Goal: Task Accomplishment & Management: Manage account settings

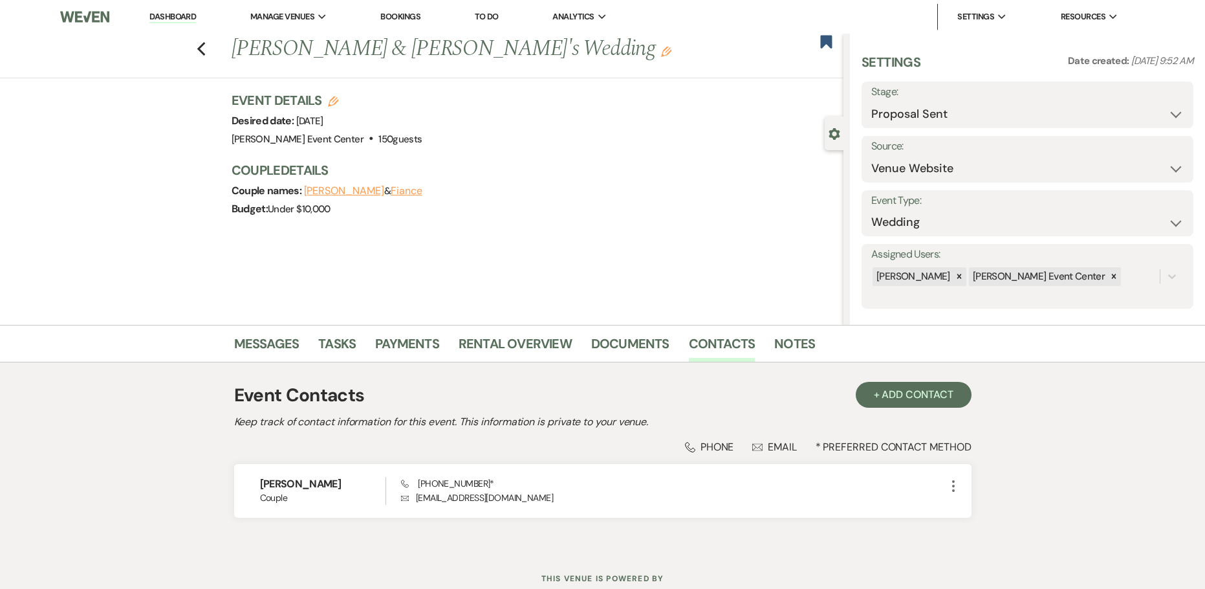
select select "6"
select select "5"
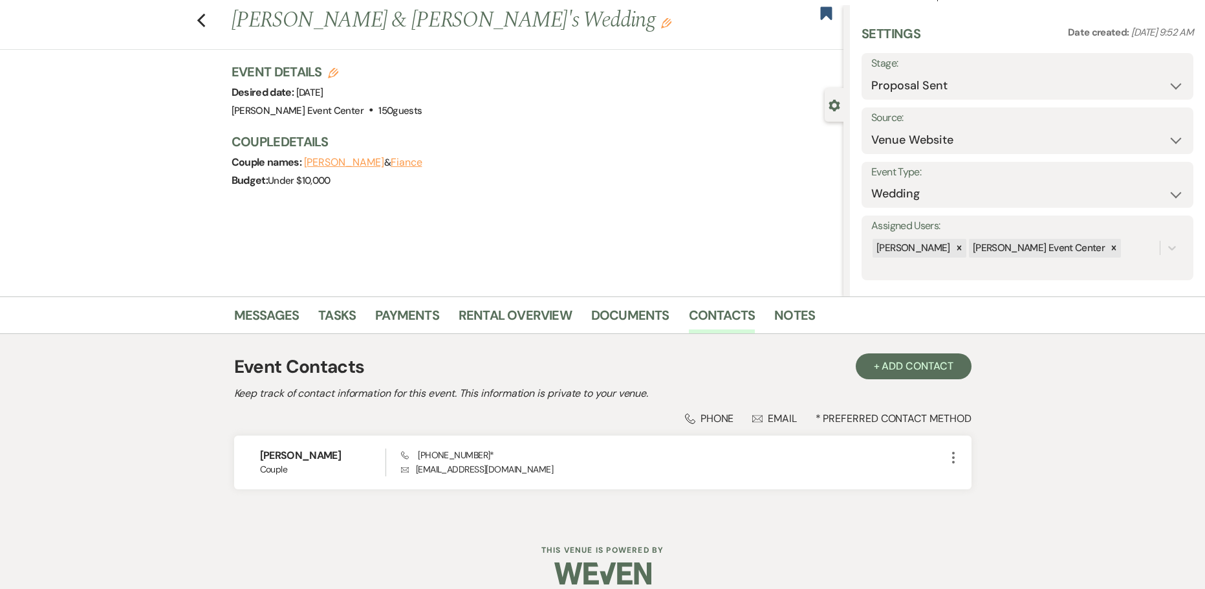
scroll to position [43, 0]
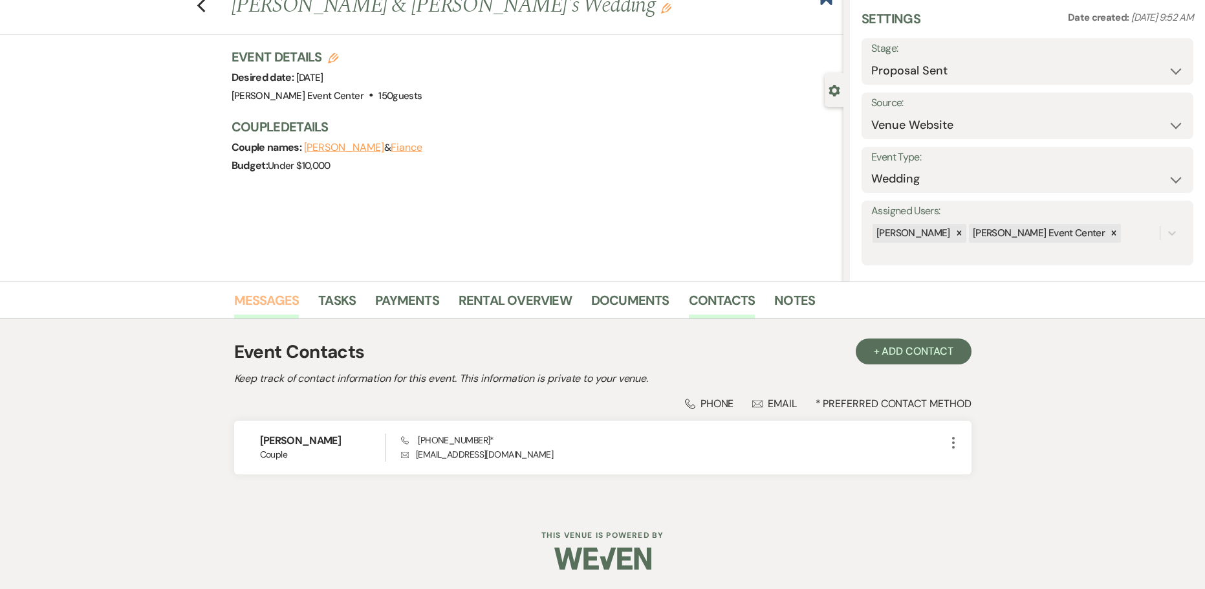
click at [265, 300] on link "Messages" at bounding box center [266, 304] width 65 height 28
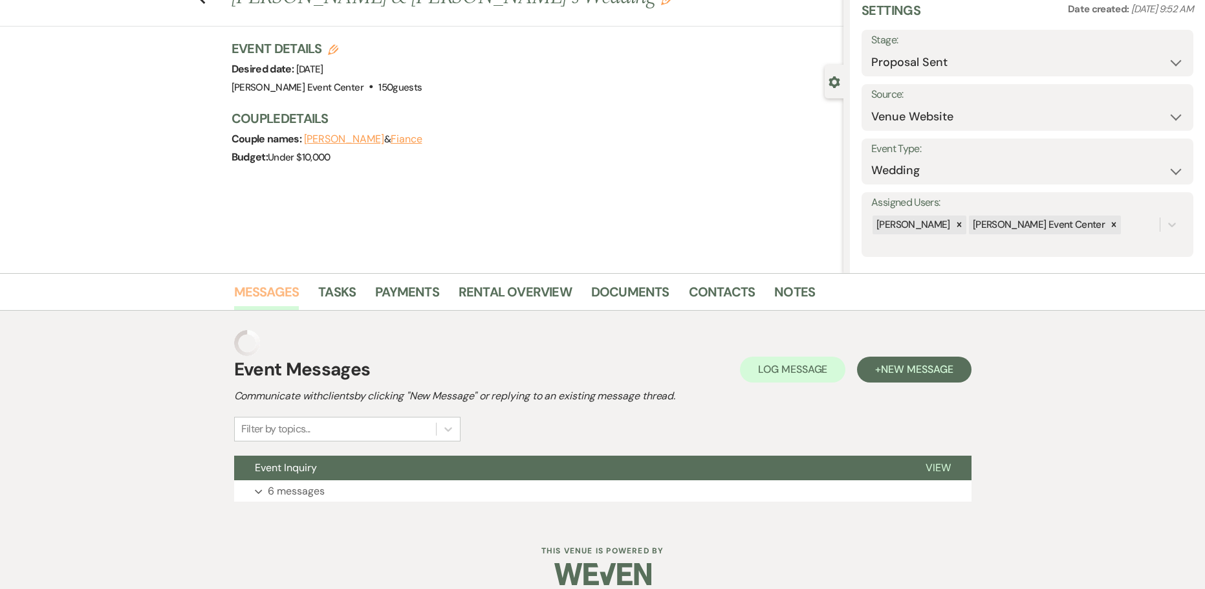
scroll to position [41, 0]
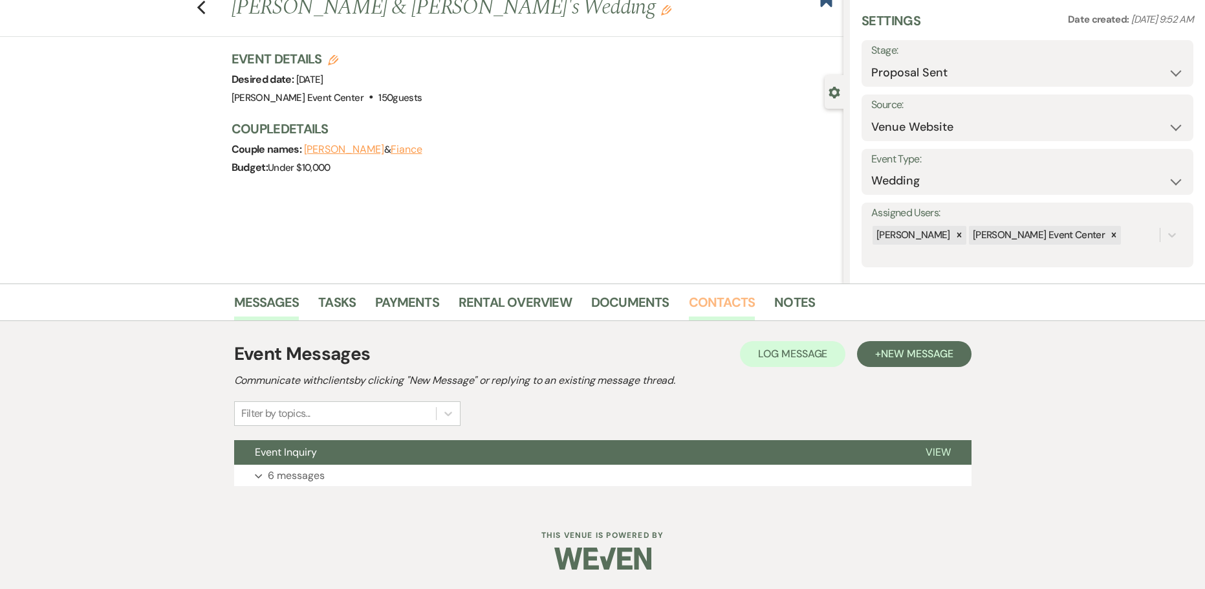
click at [741, 297] on link "Contacts" at bounding box center [722, 306] width 67 height 28
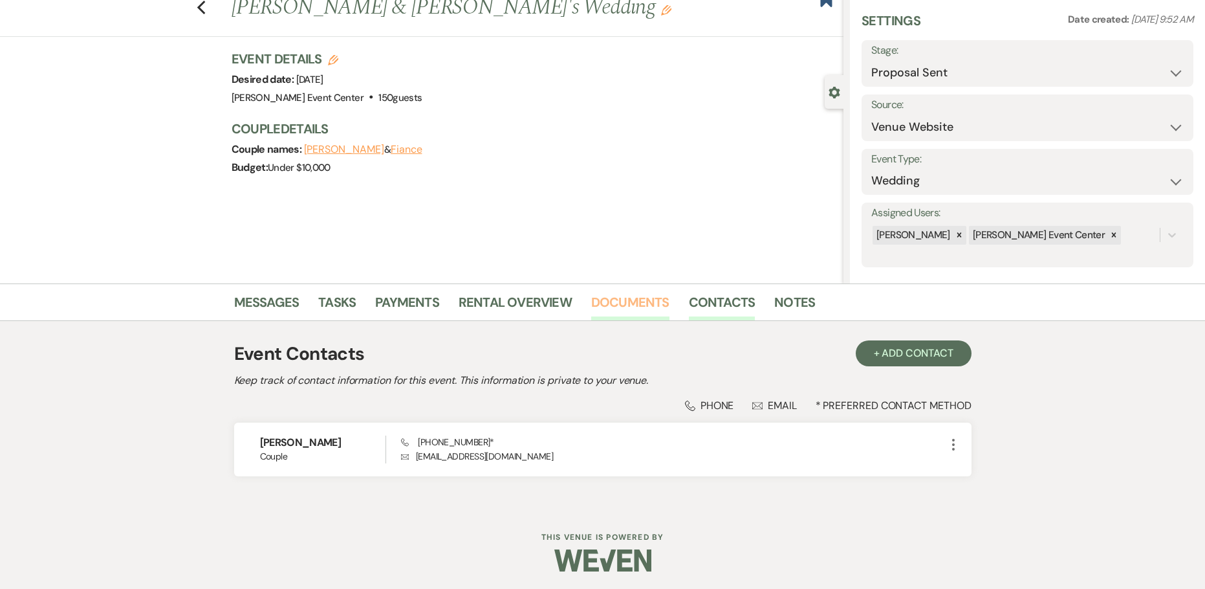
click at [619, 307] on link "Documents" at bounding box center [630, 306] width 78 height 28
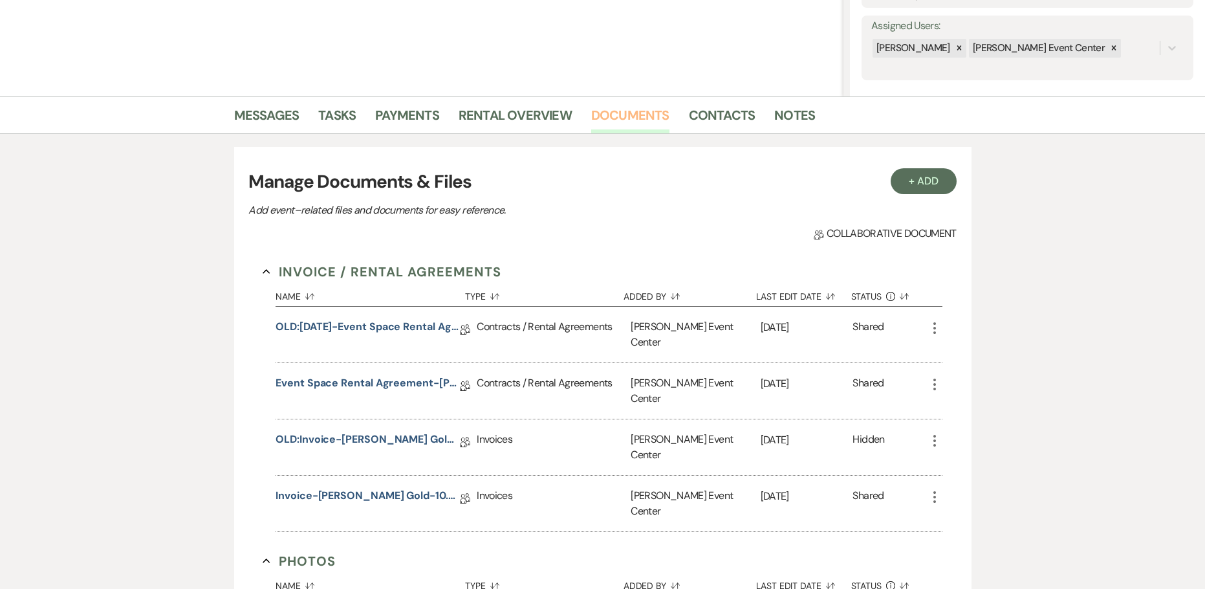
scroll to position [236, 0]
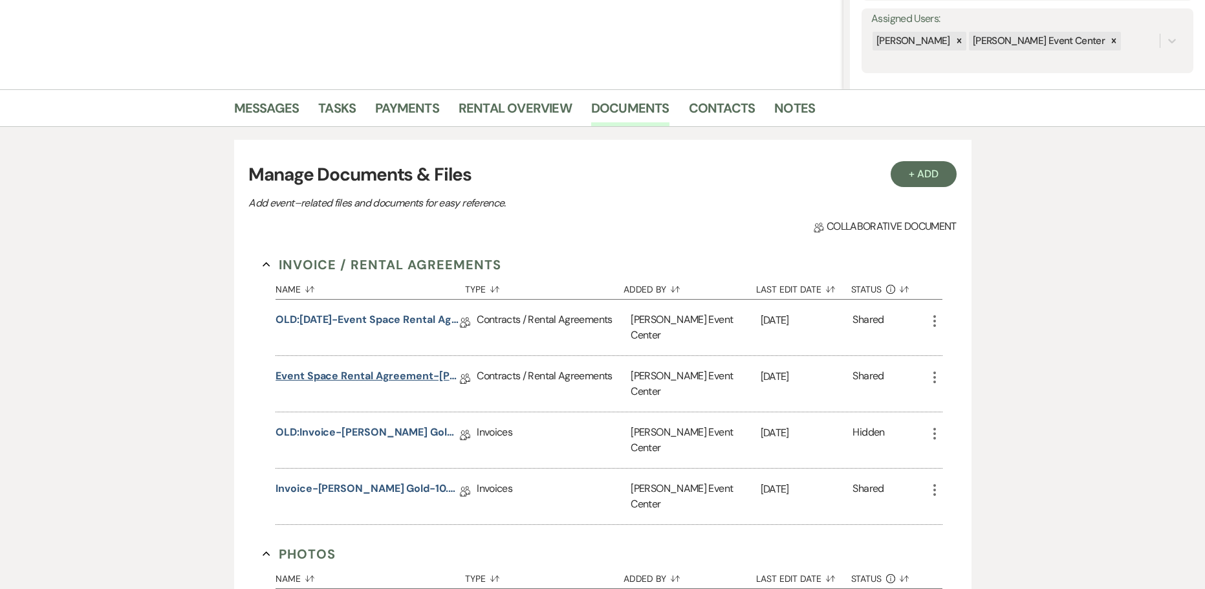
click at [300, 368] on link "Event Space Rental Agreement-[PERSON_NAME] Gold-10.4.26" at bounding box center [368, 378] width 184 height 20
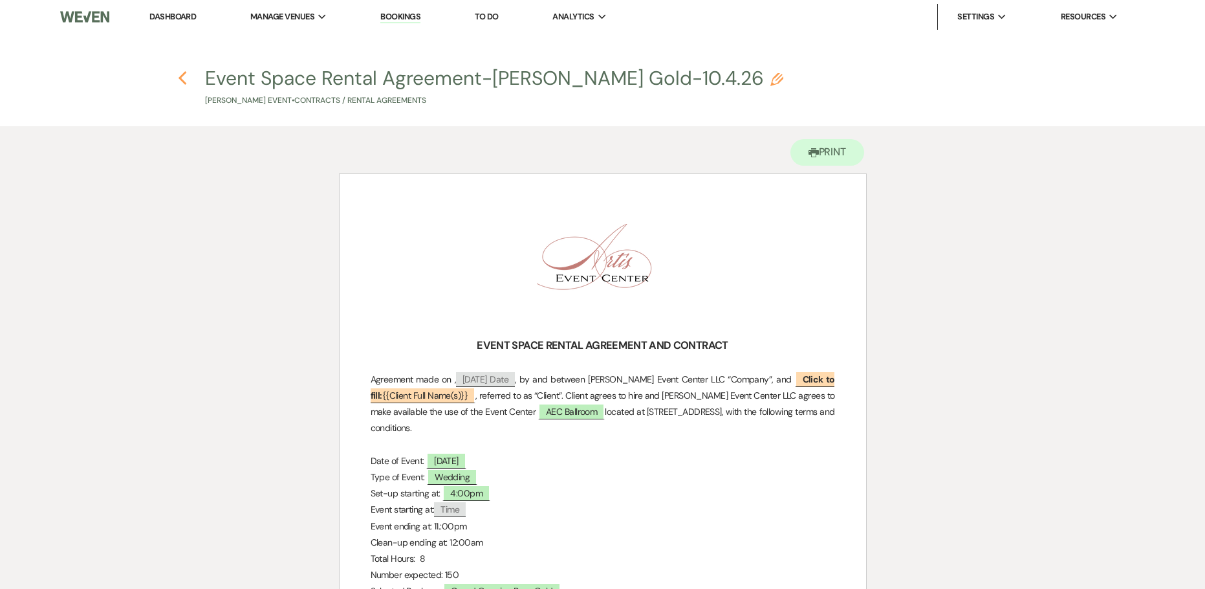
click at [184, 74] on use "button" at bounding box center [182, 78] width 8 height 14
select select "6"
select select "5"
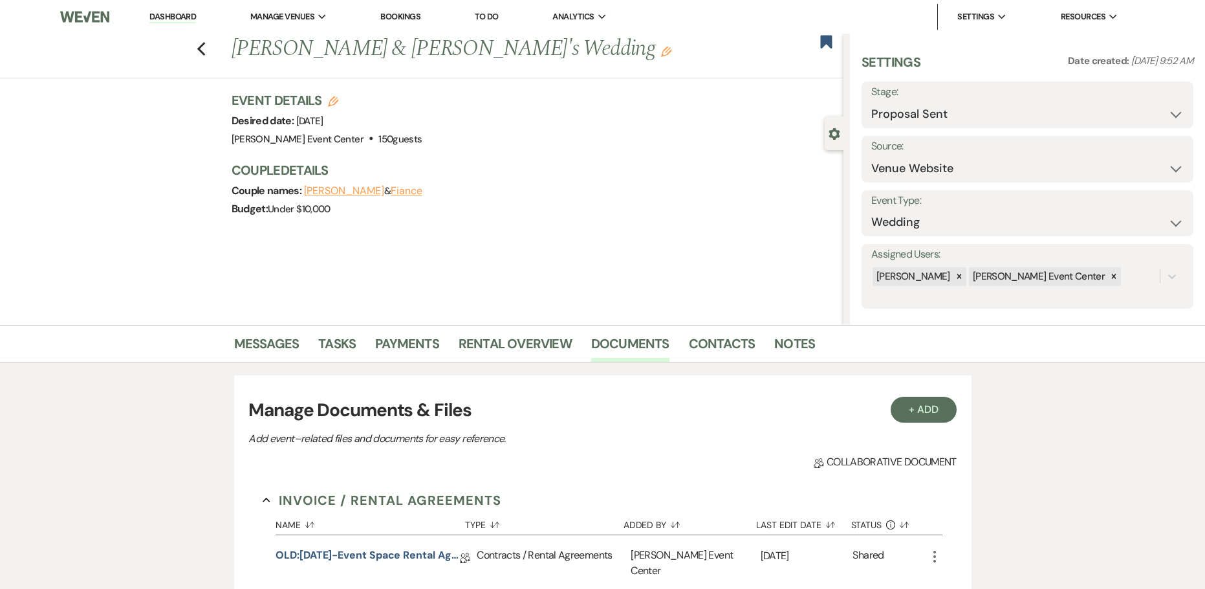
scroll to position [236, 0]
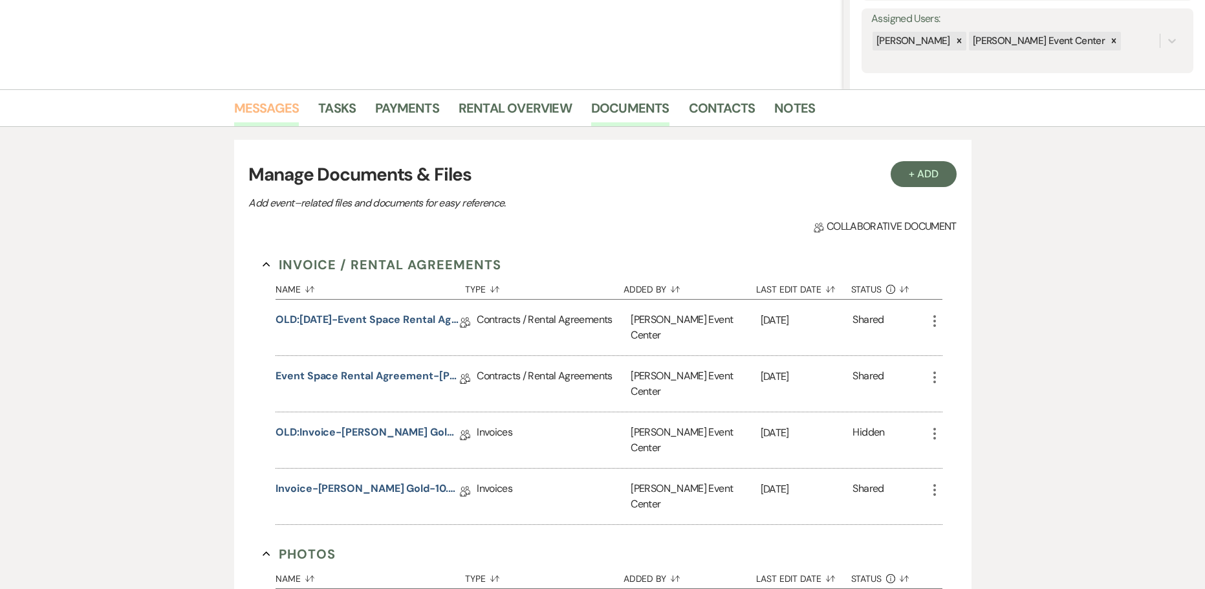
click at [255, 116] on link "Messages" at bounding box center [266, 112] width 65 height 28
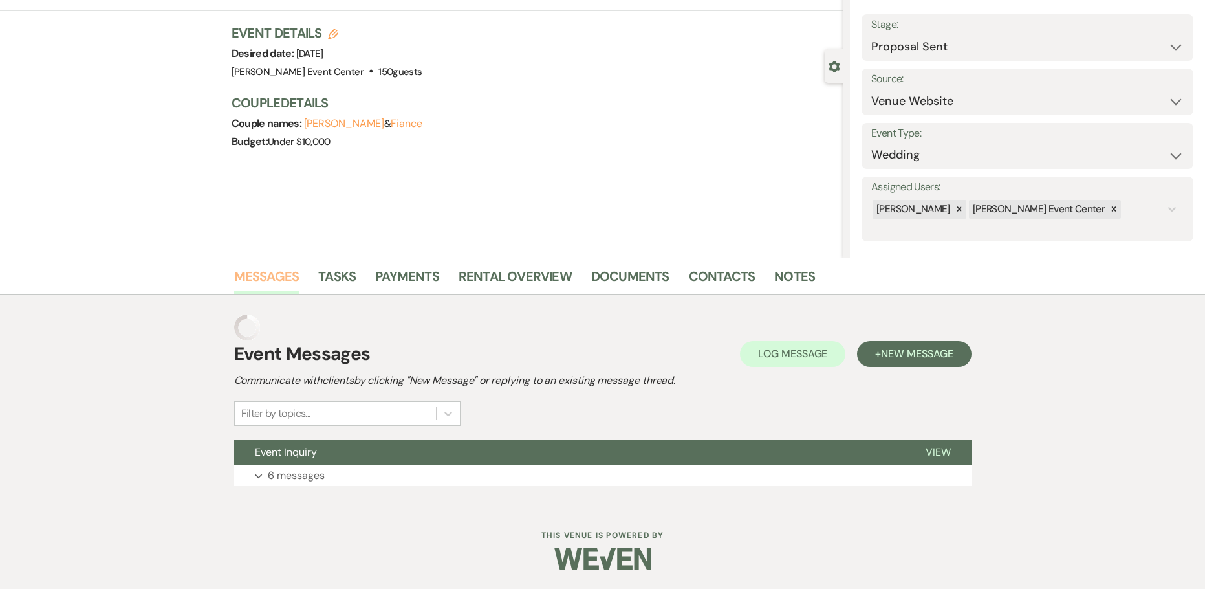
scroll to position [41, 0]
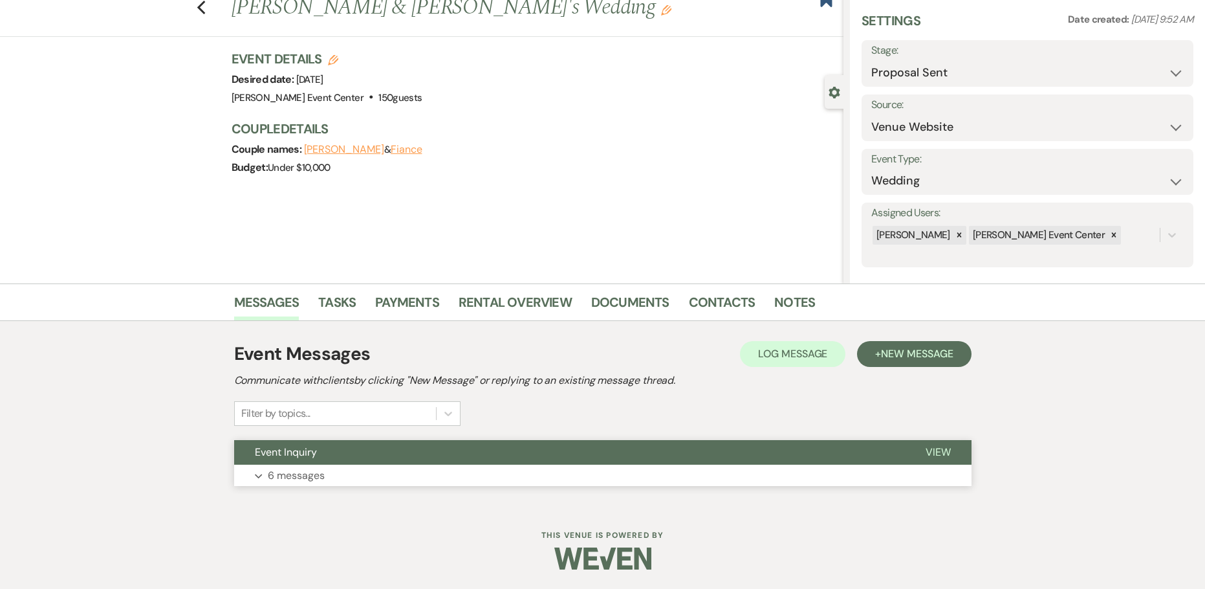
click at [305, 466] on button "Expand 6 messages" at bounding box center [603, 476] width 738 height 22
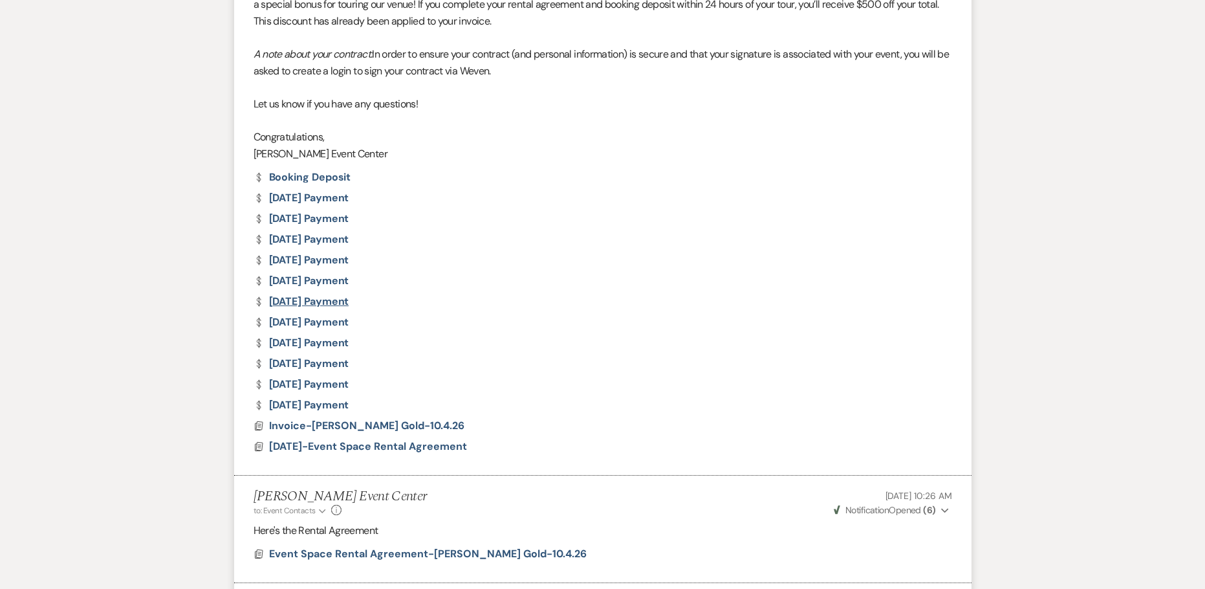
scroll to position [1812, 0]
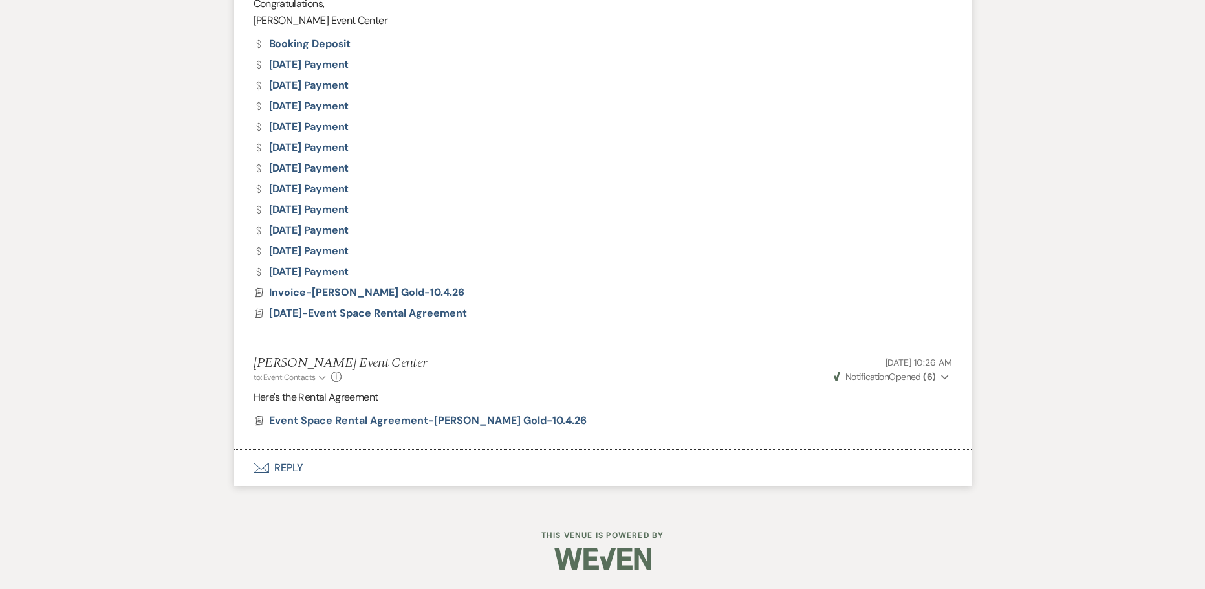
click at [292, 461] on button "Envelope Reply" at bounding box center [603, 468] width 738 height 36
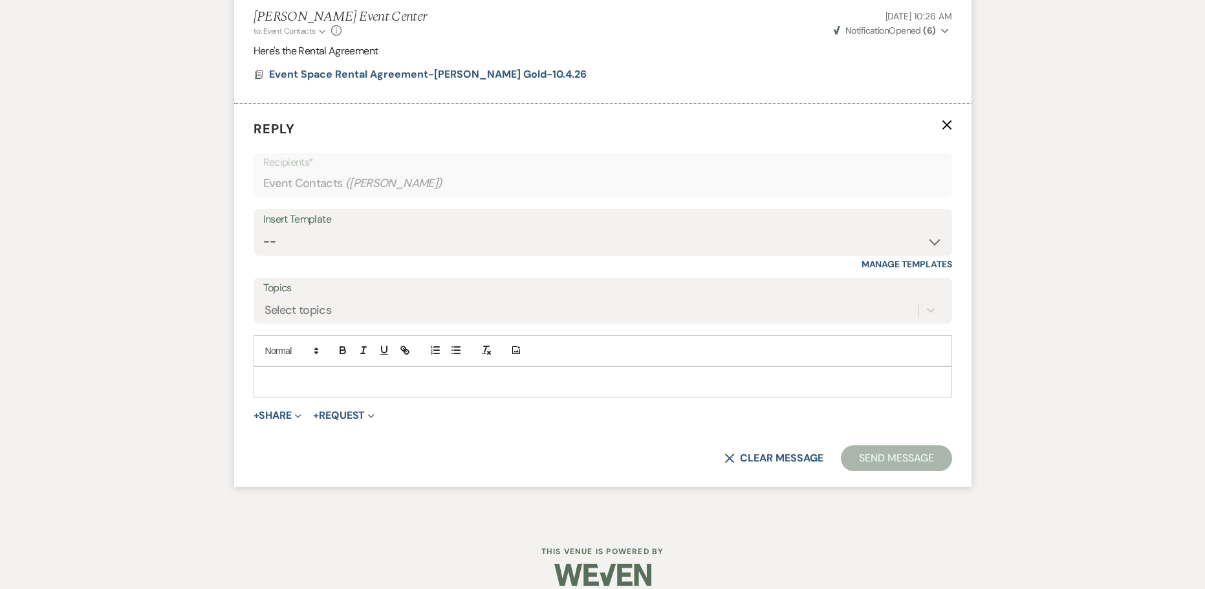
scroll to position [2160, 0]
click at [322, 378] on p at bounding box center [603, 380] width 678 height 14
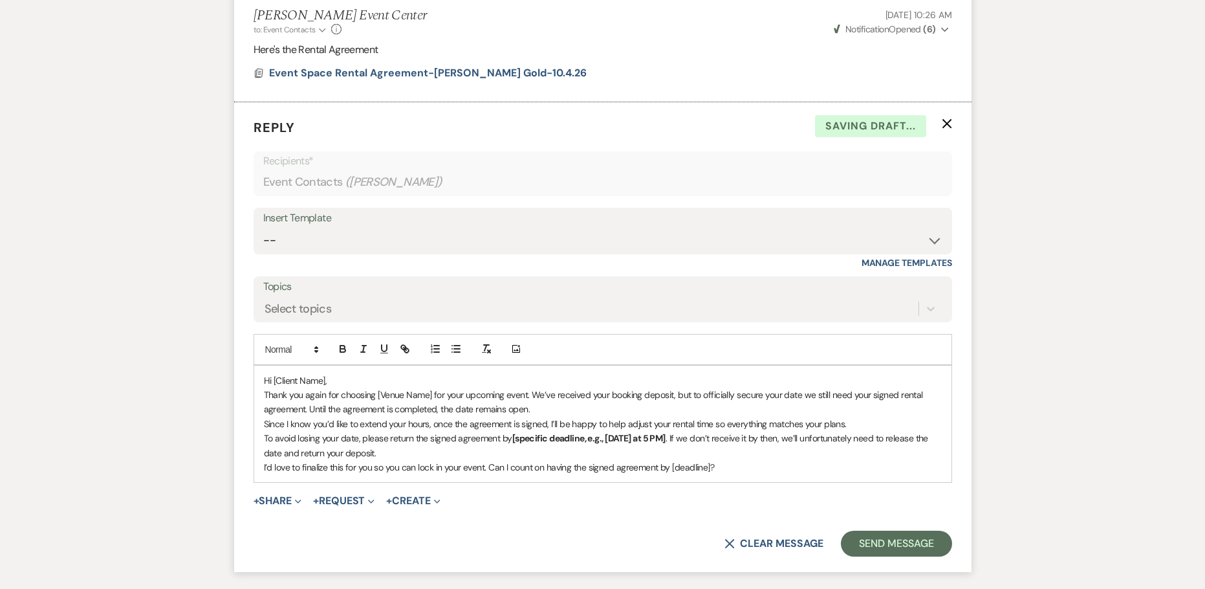
click at [324, 379] on p "Hi [Client Name]," at bounding box center [603, 380] width 678 height 14
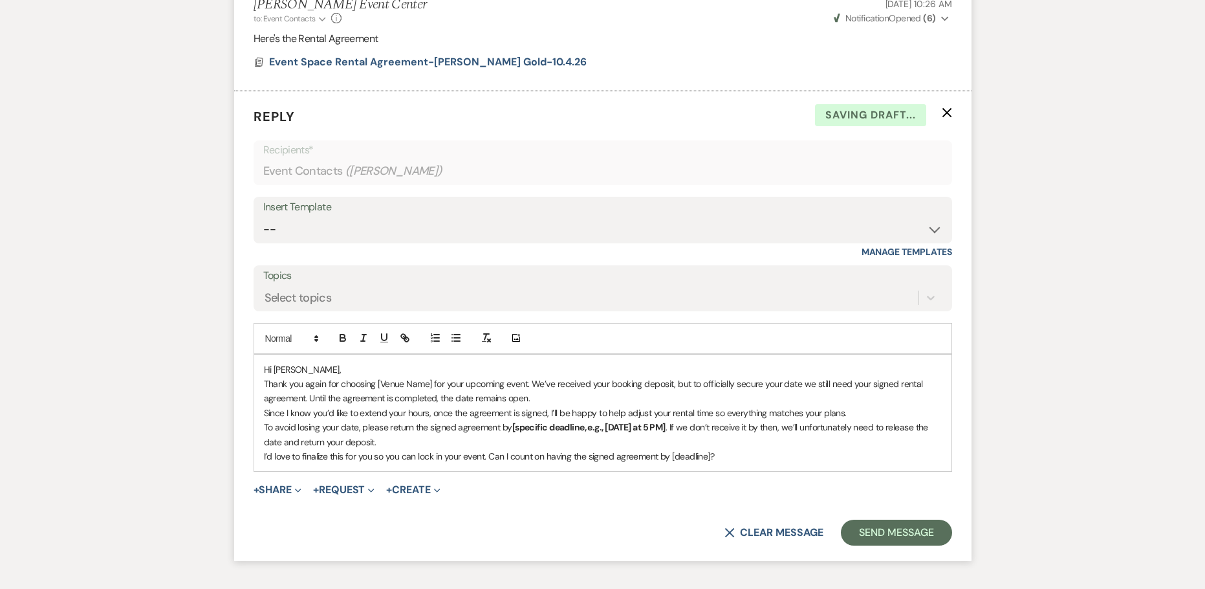
scroll to position [2225, 0]
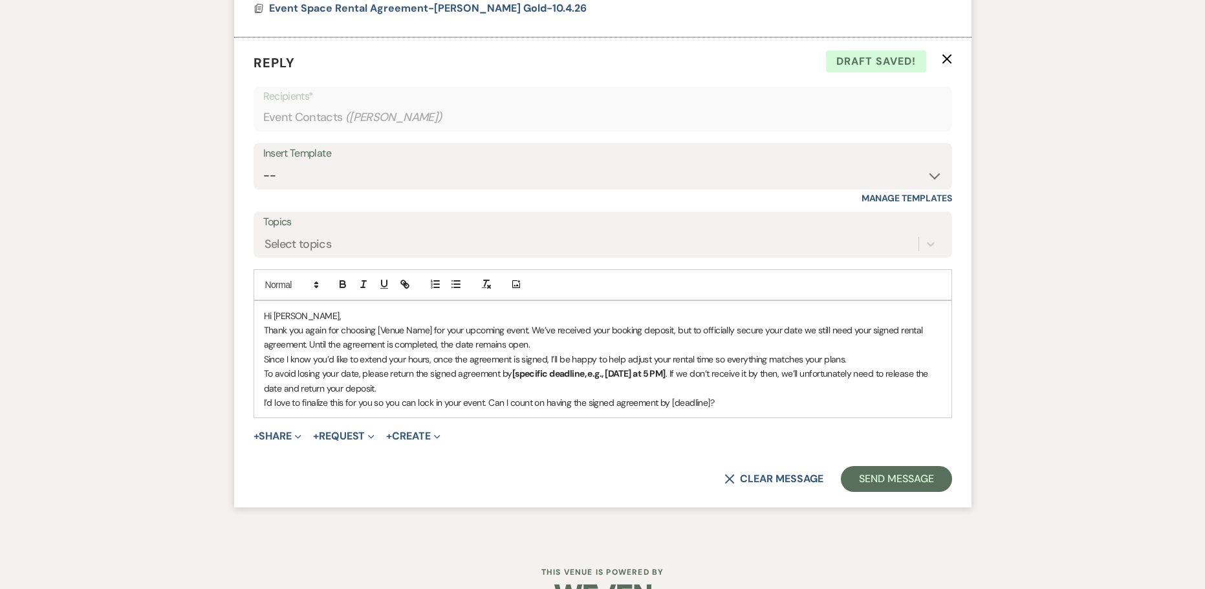
click at [430, 329] on p "Thank you again for choosing [Venue Name] for your upcoming event. We’ve receiv…" at bounding box center [603, 337] width 678 height 29
click at [575, 340] on p "Thank you again for choosing the [PERSON_NAME] Event Center for your upcoming e…" at bounding box center [603, 337] width 678 height 29
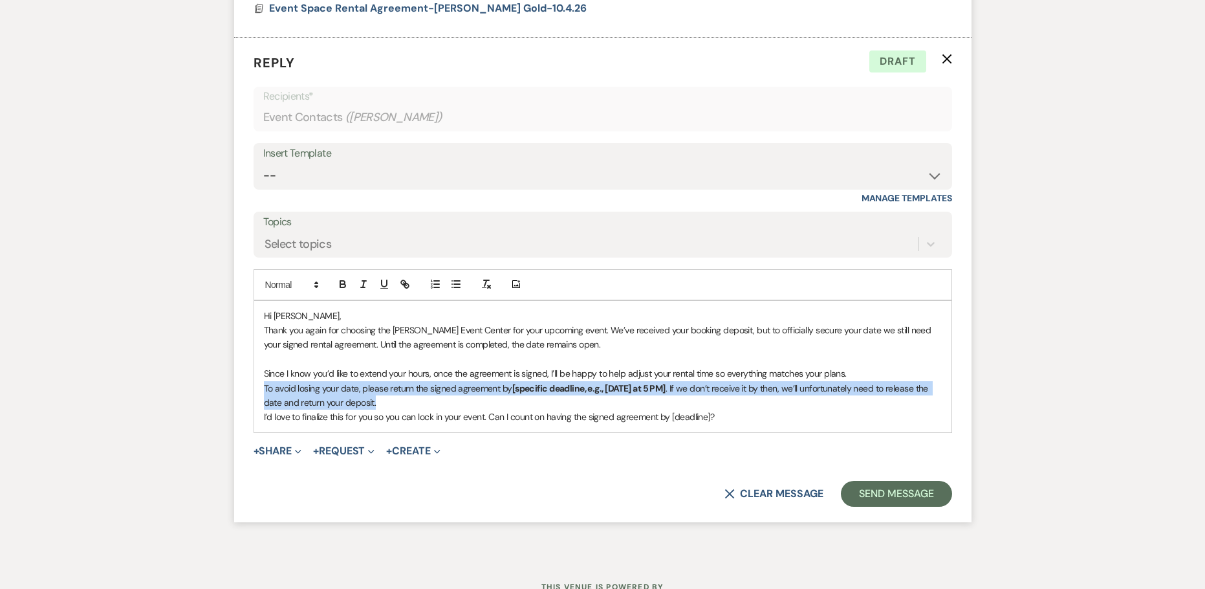
drag, startPoint x: 265, startPoint y: 386, endPoint x: 396, endPoint y: 402, distance: 131.7
click at [396, 402] on p "To avoid losing your date, please return the signed agreement by [specific dead…" at bounding box center [603, 395] width 678 height 29
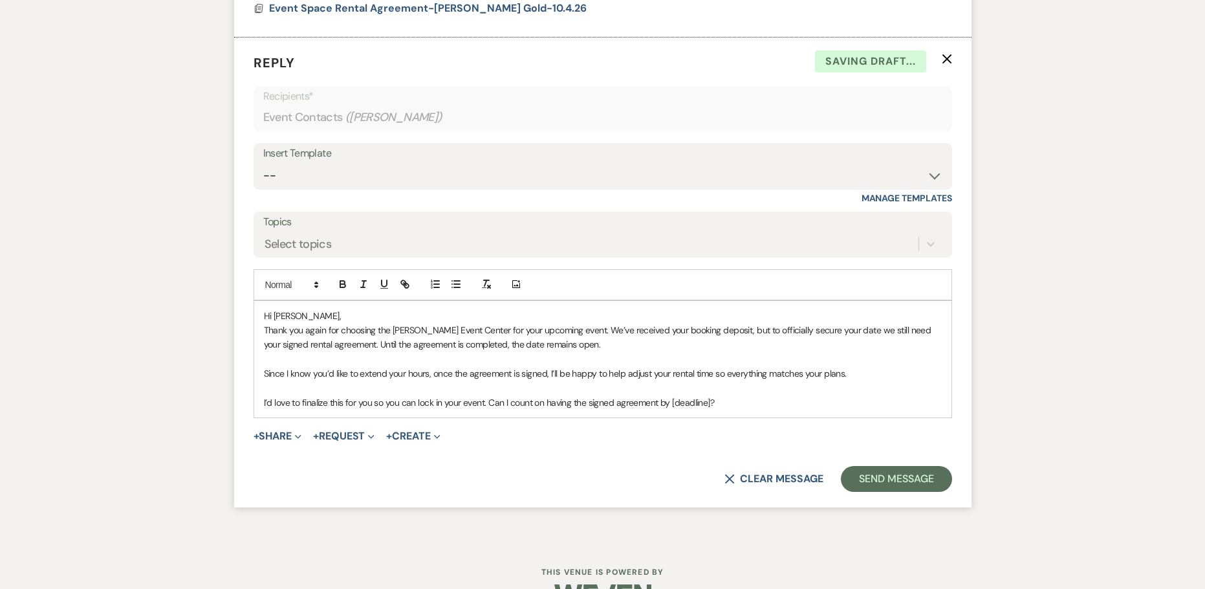
click at [402, 360] on p at bounding box center [603, 359] width 678 height 14
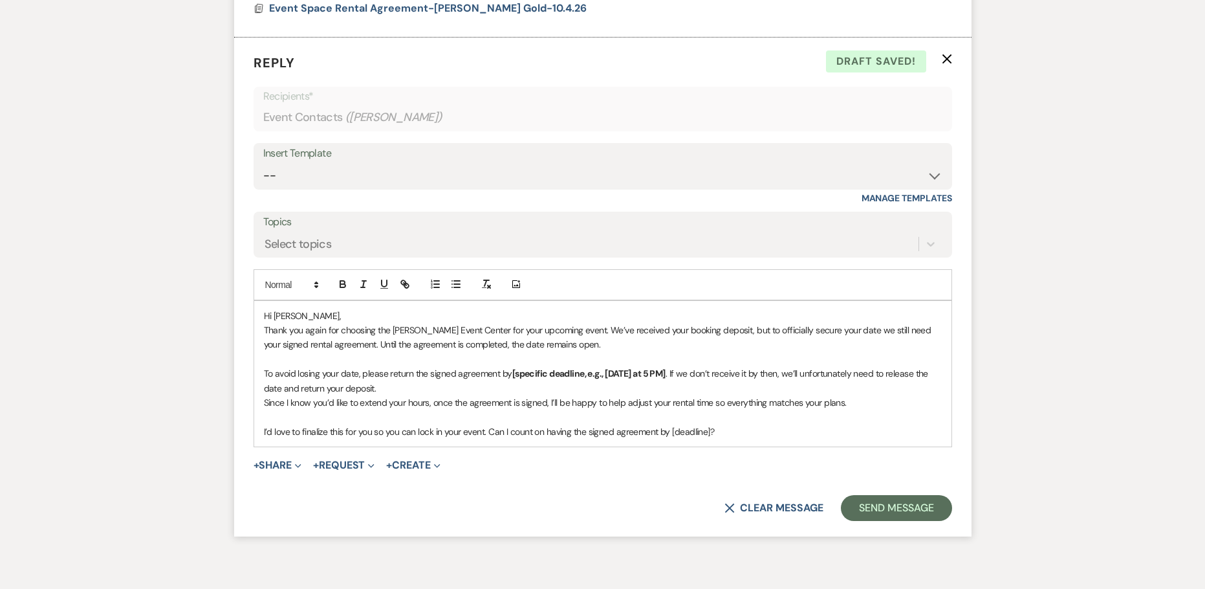
click at [648, 374] on strong "[specific deadline, e.g., [DATE] at 5 PM]" at bounding box center [588, 374] width 153 height 12
click at [604, 372] on strong "[specific deadline, e.g., [DATE] at 12 PM]" at bounding box center [589, 374] width 155 height 12
click at [566, 373] on strong "[DATE] 12 PM]" at bounding box center [538, 374] width 53 height 12
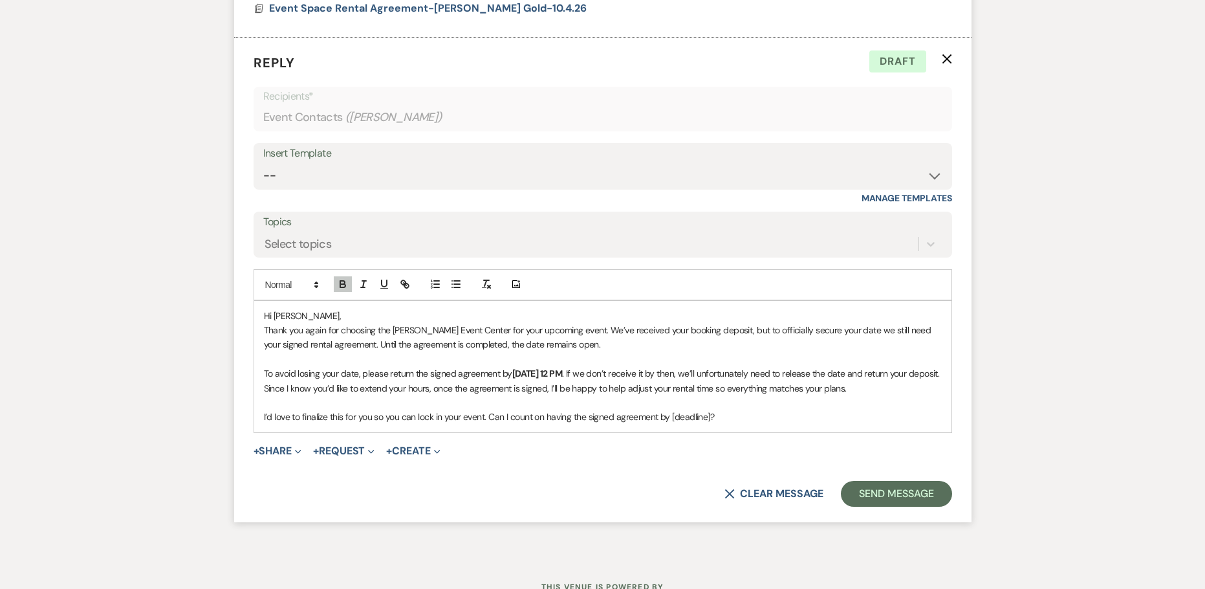
click at [765, 371] on p "To avoid losing your date, please return the signed agreement by [DATE] 12 PM .…" at bounding box center [603, 373] width 678 height 14
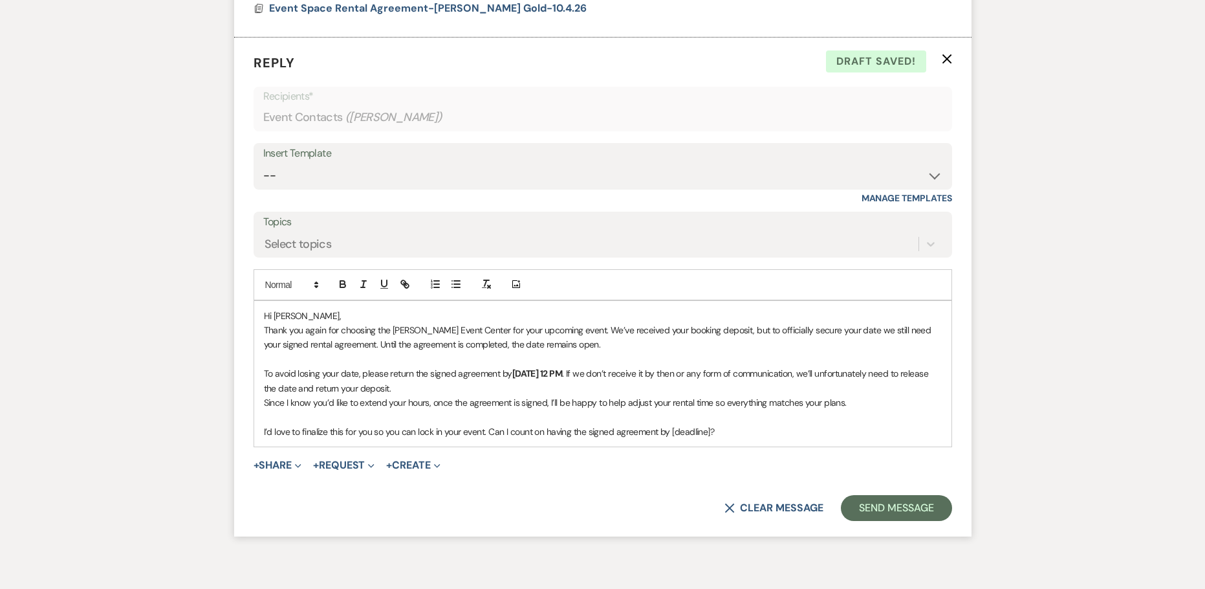
click at [516, 386] on p "To avoid losing your date, please return the signed agreement by [DATE] 12 PM .…" at bounding box center [603, 380] width 678 height 29
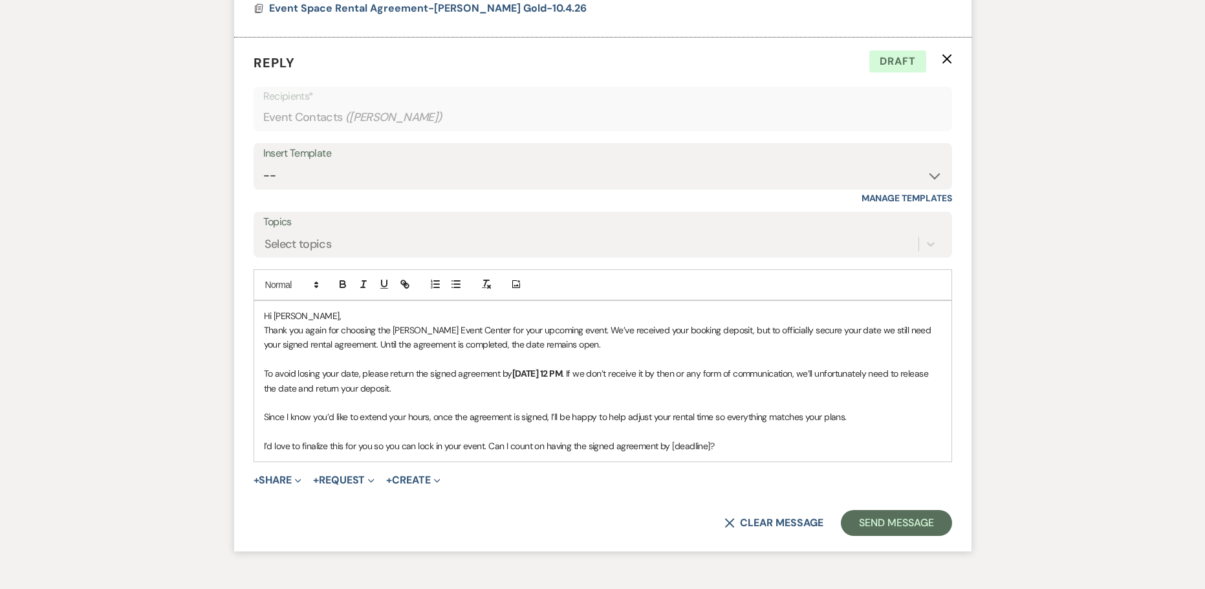
click at [260, 416] on div "Hi [PERSON_NAME], Thank you again for choosing the [PERSON_NAME] Event Center f…" at bounding box center [603, 381] width 698 height 160
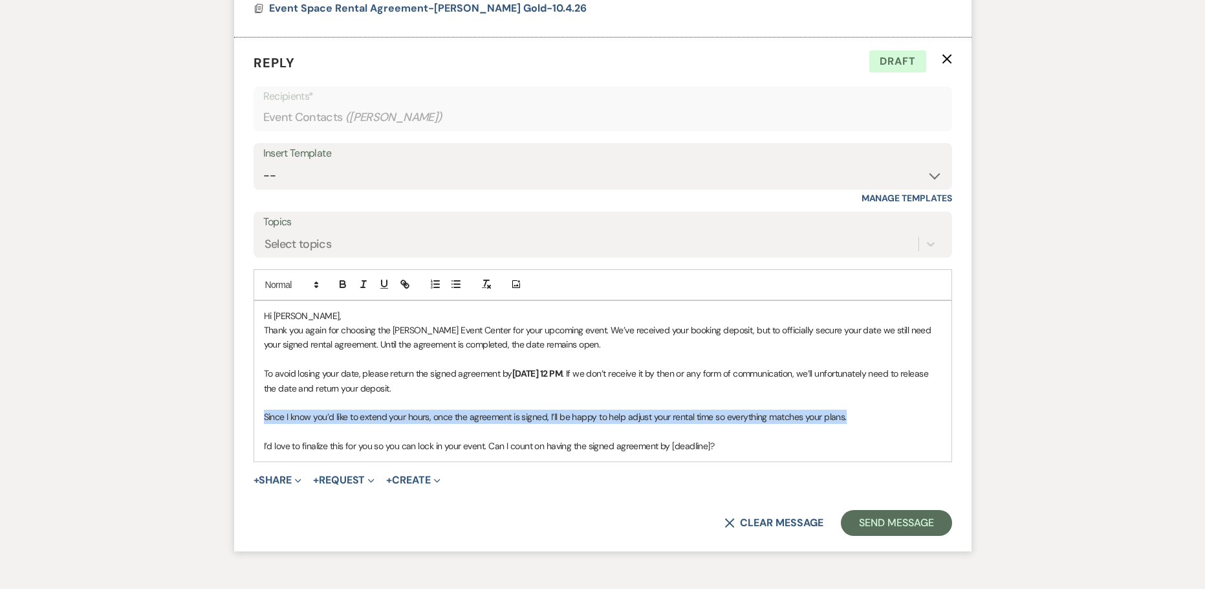
drag, startPoint x: 855, startPoint y: 418, endPoint x: 233, endPoint y: 412, distance: 621.8
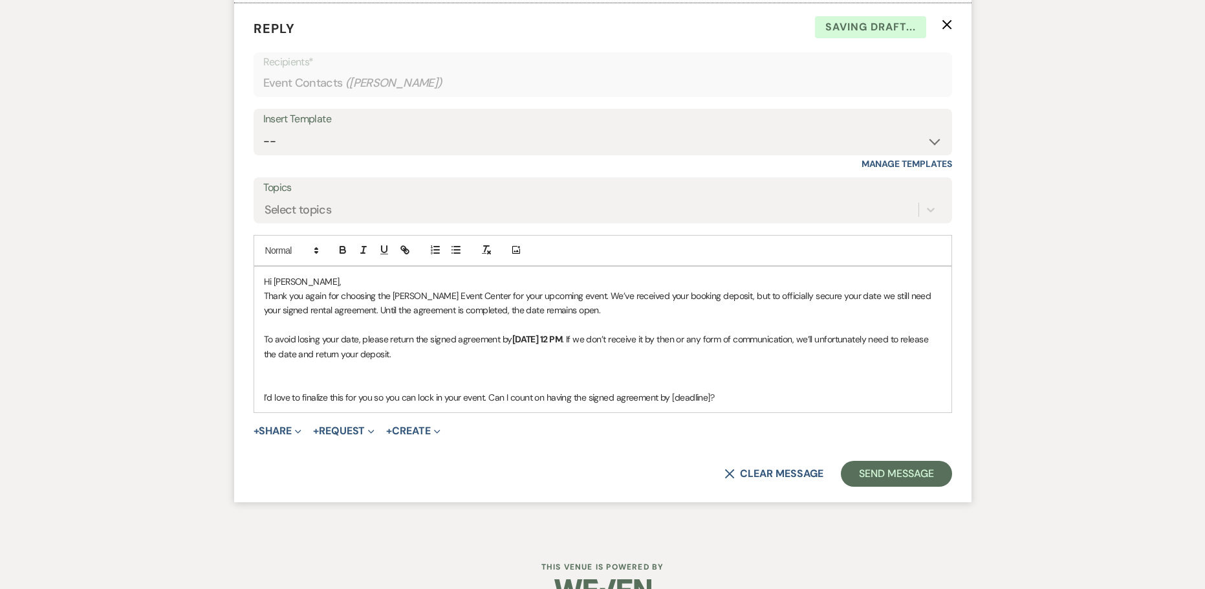
scroll to position [2289, 0]
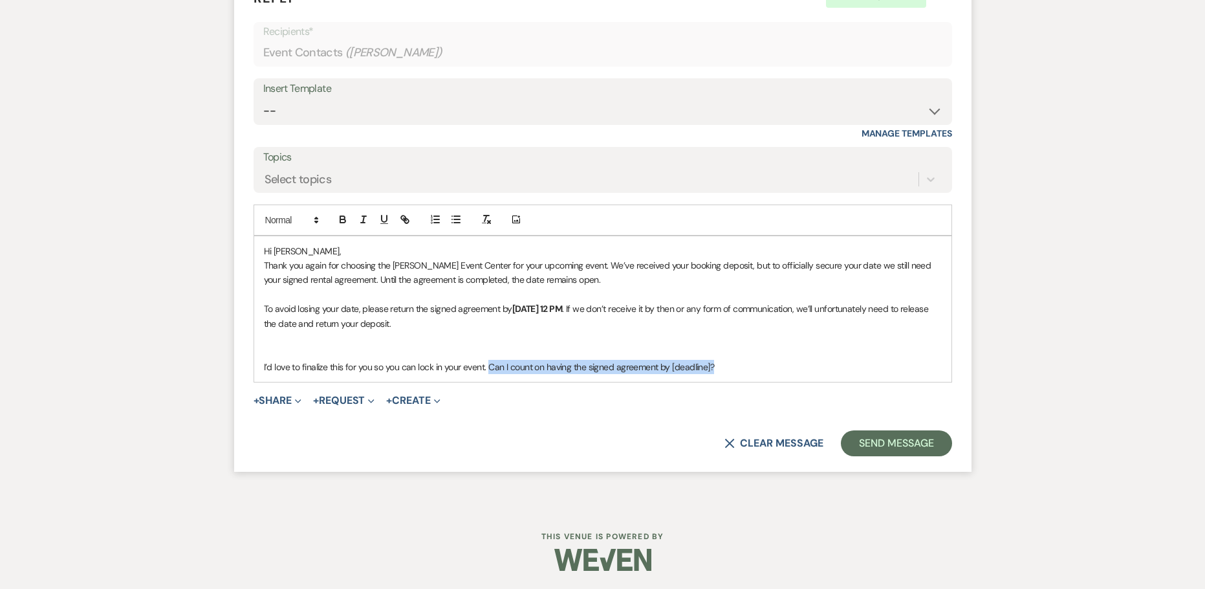
drag, startPoint x: 745, startPoint y: 364, endPoint x: 489, endPoint y: 379, distance: 256.7
click at [489, 379] on div "Hi [PERSON_NAME], Thank you again for choosing the [PERSON_NAME] Event Center f…" at bounding box center [603, 309] width 698 height 146
drag, startPoint x: 413, startPoint y: 360, endPoint x: 245, endPoint y: 361, distance: 168.2
click at [245, 361] on form "Reply X Draft saved! Recipients* Event Contacts ( [PERSON_NAME] ) Insert Templa…" at bounding box center [603, 222] width 738 height 499
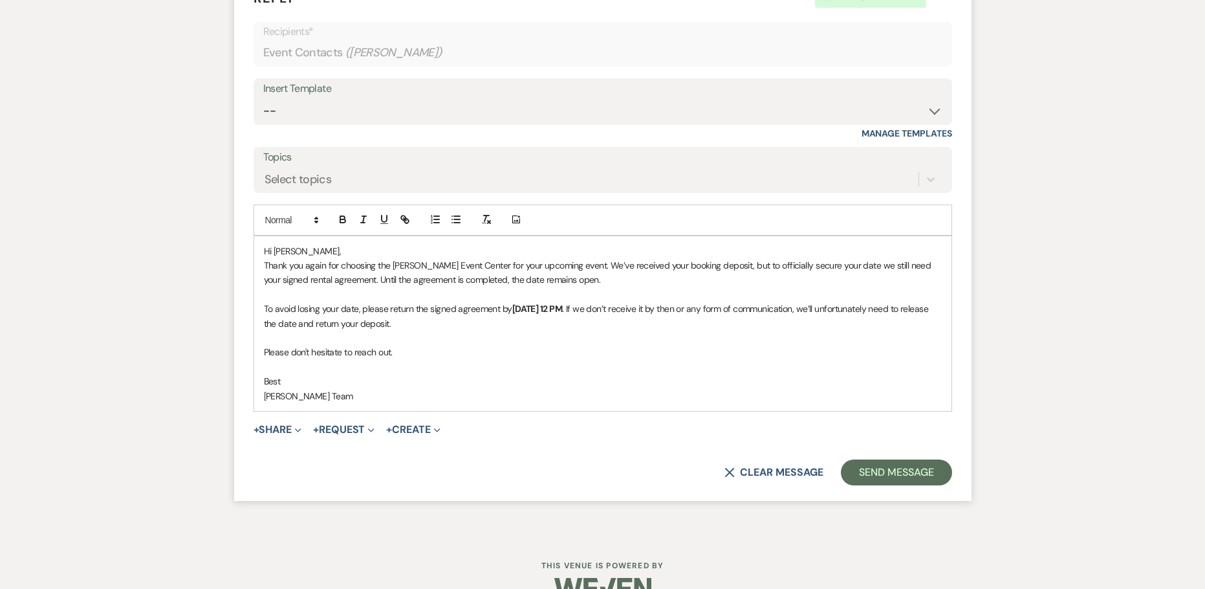
click at [294, 383] on p "Best" at bounding box center [603, 381] width 678 height 14
click at [422, 355] on p "Please don't hesitate to reach out." at bounding box center [603, 352] width 678 height 14
drag, startPoint x: 414, startPoint y: 353, endPoint x: 248, endPoint y: 353, distance: 165.6
click at [248, 353] on form "Reply X Draft Recipients* Event Contacts ( [PERSON_NAME] ) Insert Template -- W…" at bounding box center [603, 237] width 738 height 528
click at [402, 353] on p "Please don't hesitate to reach out." at bounding box center [603, 352] width 678 height 14
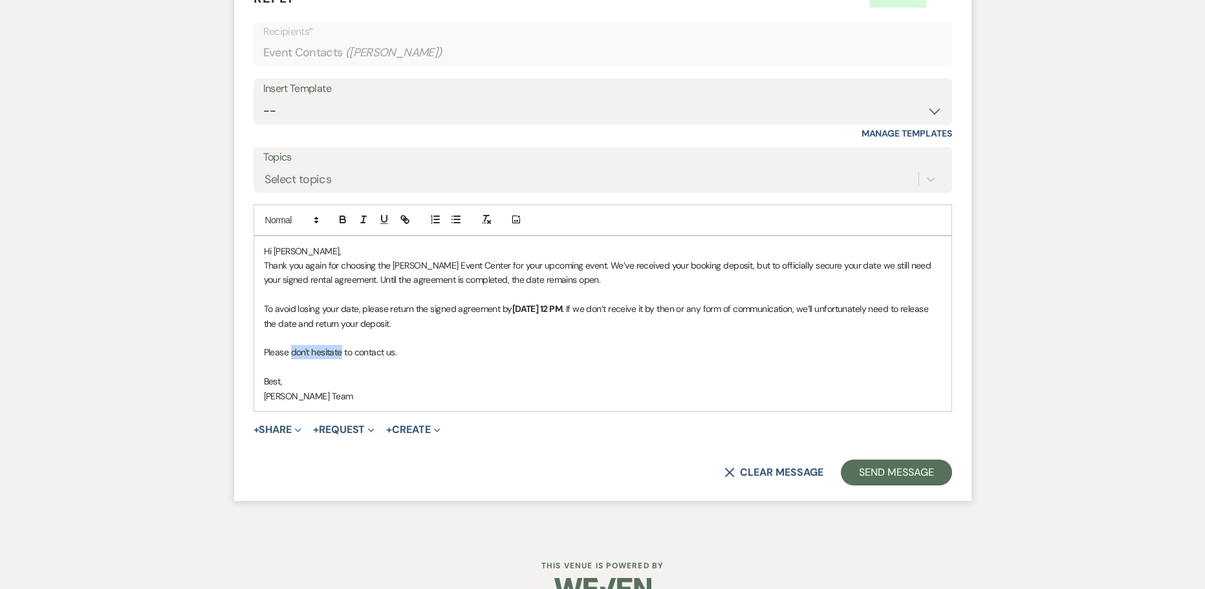
drag, startPoint x: 343, startPoint y: 353, endPoint x: 292, endPoint y: 351, distance: 50.5
click at [292, 351] on p "Please don't hesitate to contact us." at bounding box center [603, 352] width 678 height 14
click at [415, 356] on p "Please feel free to contact us." at bounding box center [603, 352] width 678 height 14
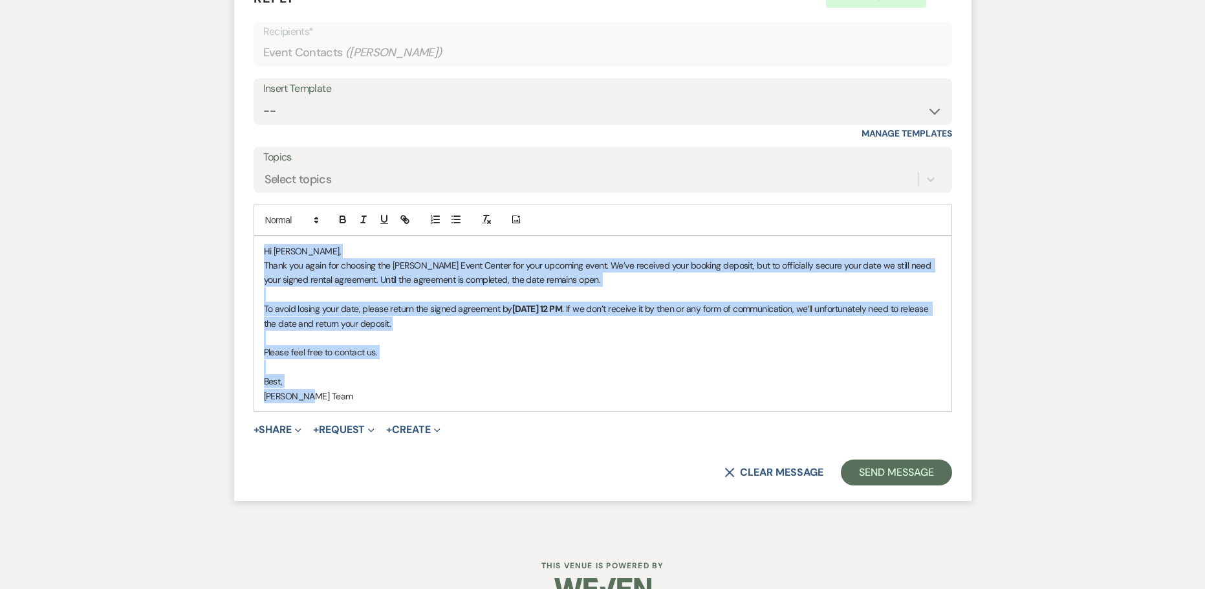
drag, startPoint x: 312, startPoint y: 396, endPoint x: 240, endPoint y: 248, distance: 164.1
click at [240, 248] on form "Reply X Draft saved! Recipients* Event Contacts ( [PERSON_NAME] ) Insert Templa…" at bounding box center [603, 237] width 738 height 528
copy div "Hi [PERSON_NAME], Thank you again for choosing the [PERSON_NAME] Event Center f…"
click at [868, 474] on button "Send Message" at bounding box center [896, 472] width 111 height 26
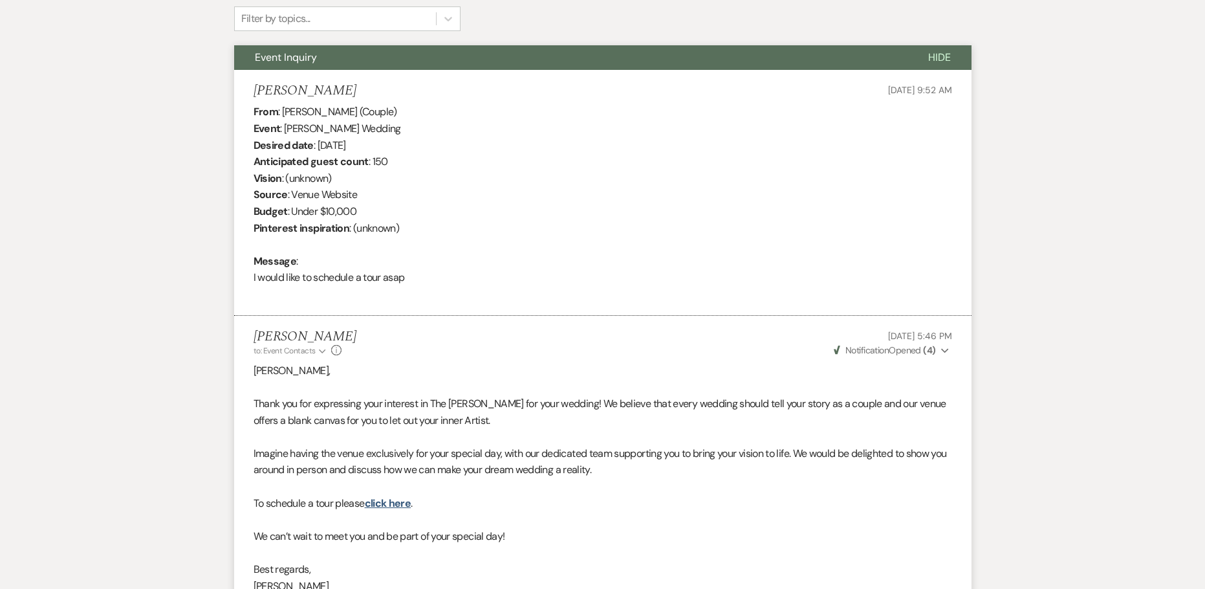
scroll to position [0, 0]
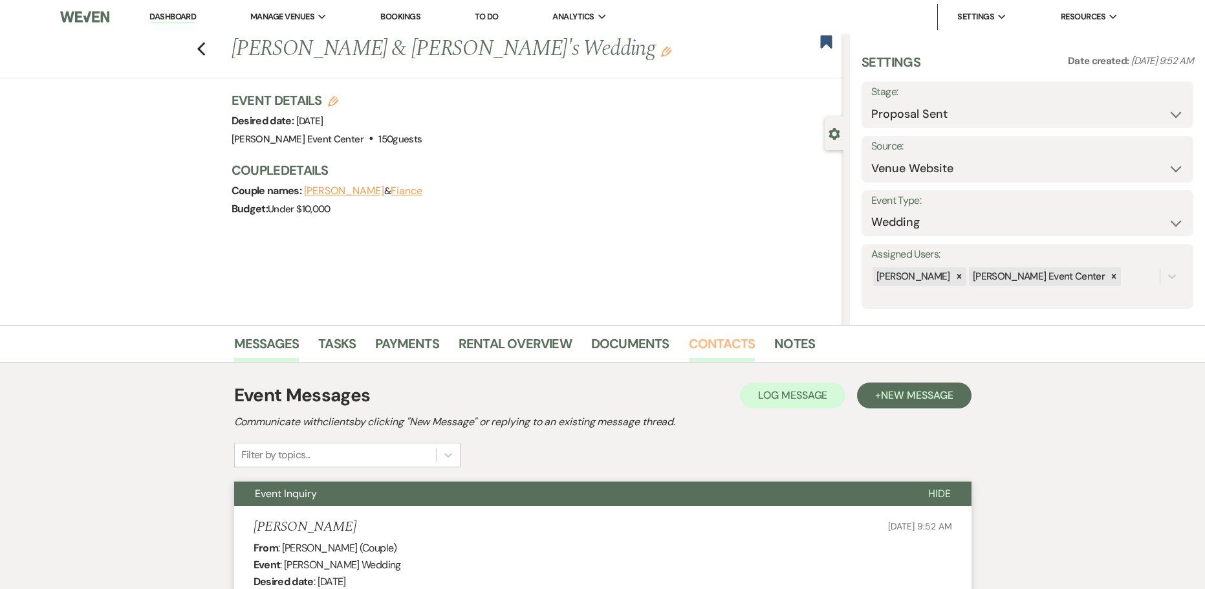
click at [717, 340] on link "Contacts" at bounding box center [722, 347] width 67 height 28
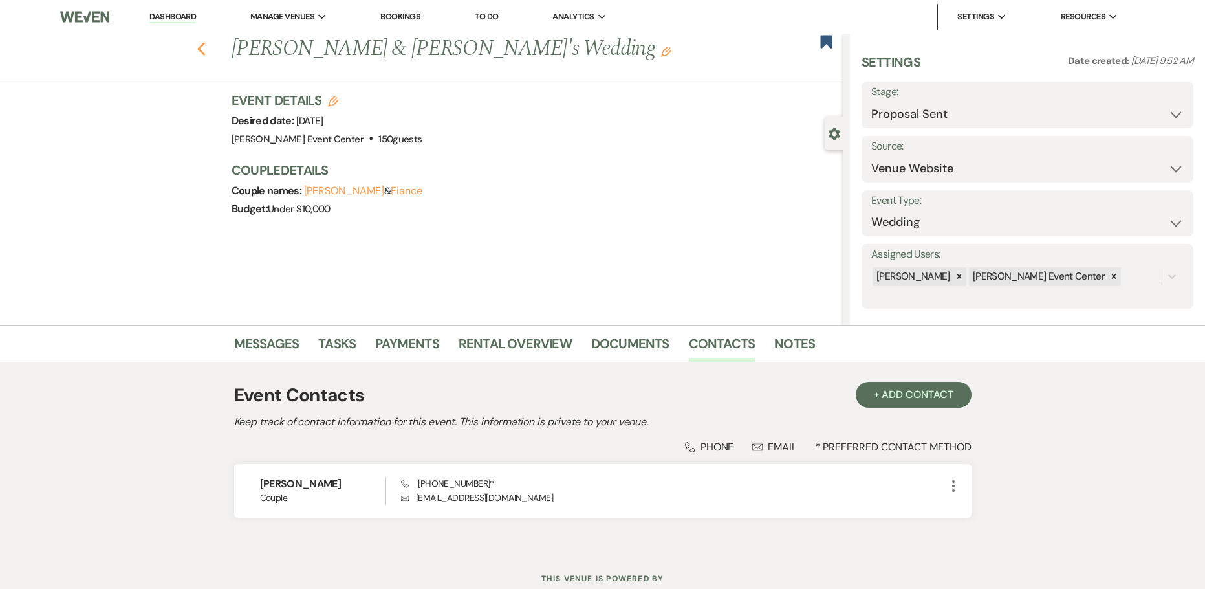
click at [202, 56] on icon "Previous" at bounding box center [202, 49] width 10 height 16
select select "6"
select select "8"
select select "4"
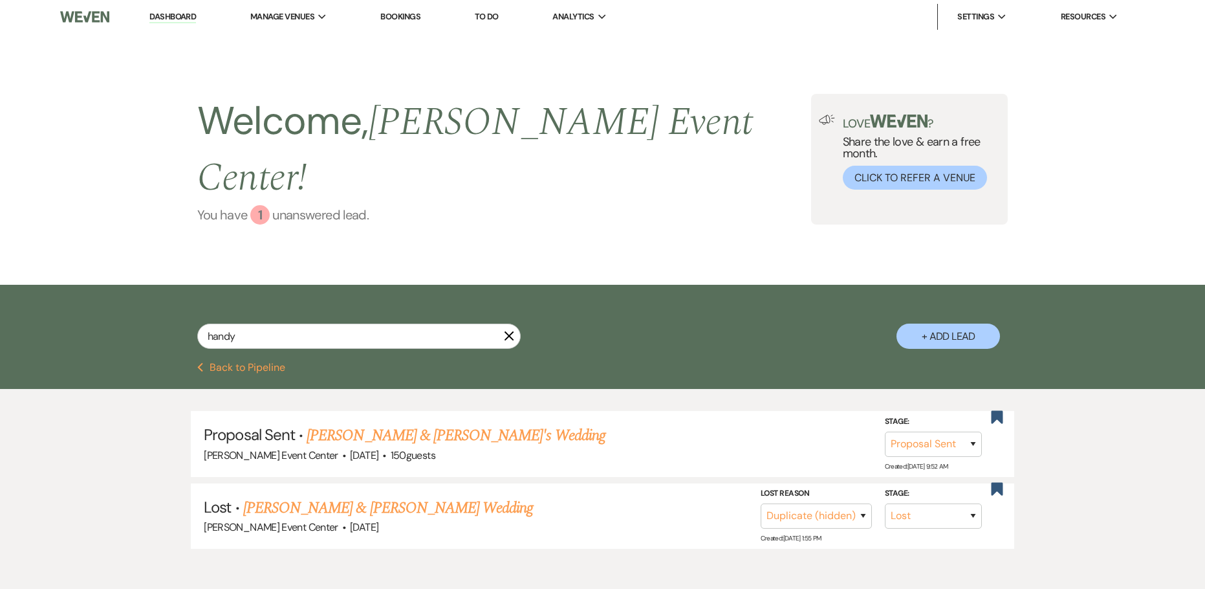
click at [257, 205] on div "1" at bounding box center [259, 214] width 19 height 19
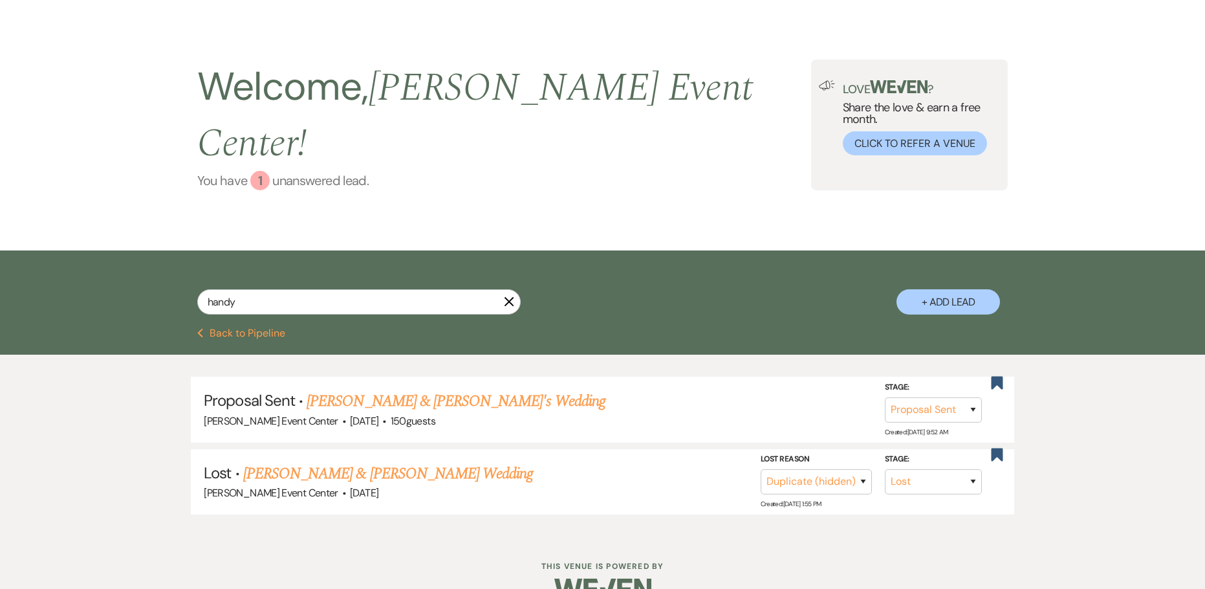
click at [254, 171] on div "1" at bounding box center [259, 180] width 19 height 19
click at [509, 296] on icon "X" at bounding box center [509, 301] width 10 height 10
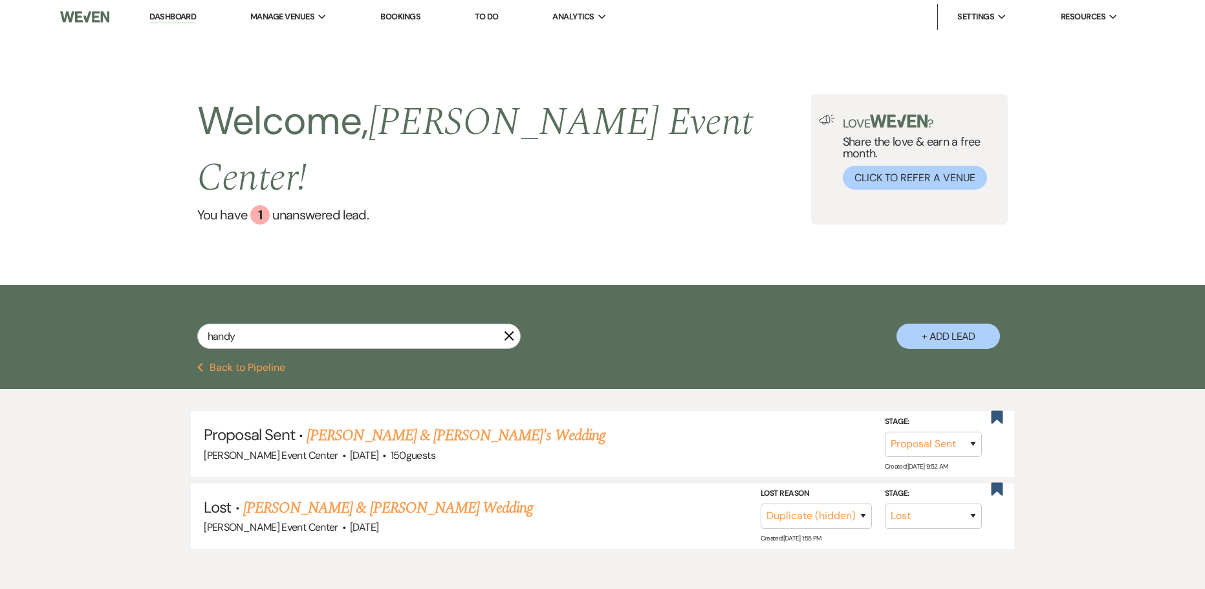
click at [197, 12] on li "Dashboard" at bounding box center [173, 17] width 60 height 26
click at [189, 16] on link "Dashboard" at bounding box center [172, 17] width 47 height 12
click at [0, 322] on html "Dashboard Manage Venues Expand [PERSON_NAME] Event Center Bookings To Do Analyt…" at bounding box center [602, 327] width 1205 height 654
select select "8"
select select "2"
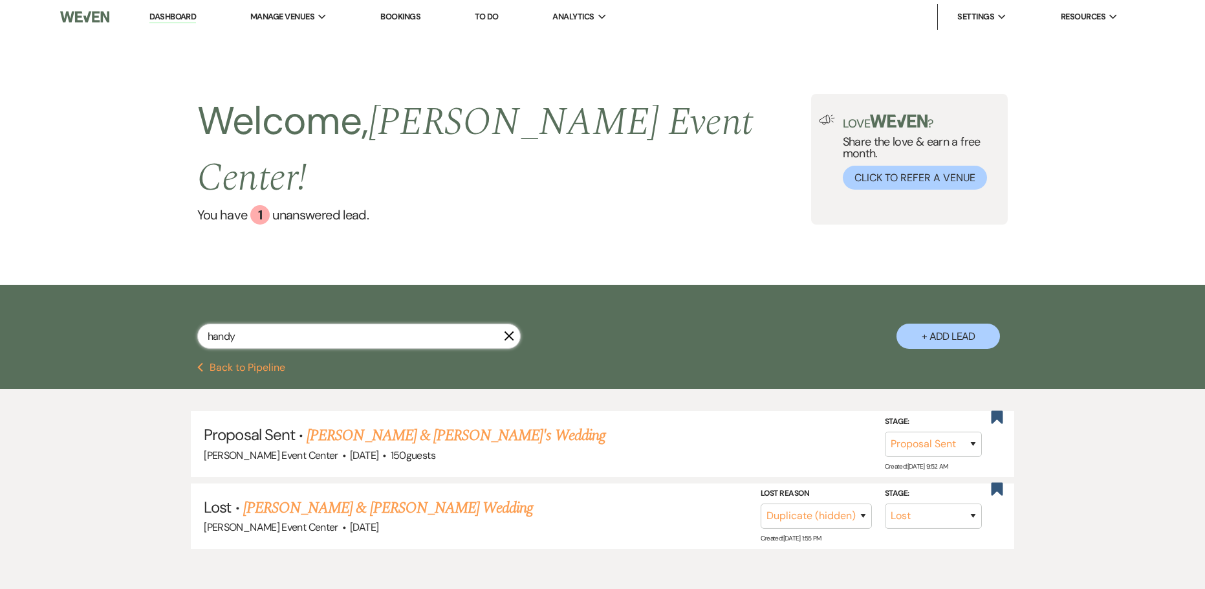
select select "8"
select select "2"
select select "8"
select select "2"
select select "8"
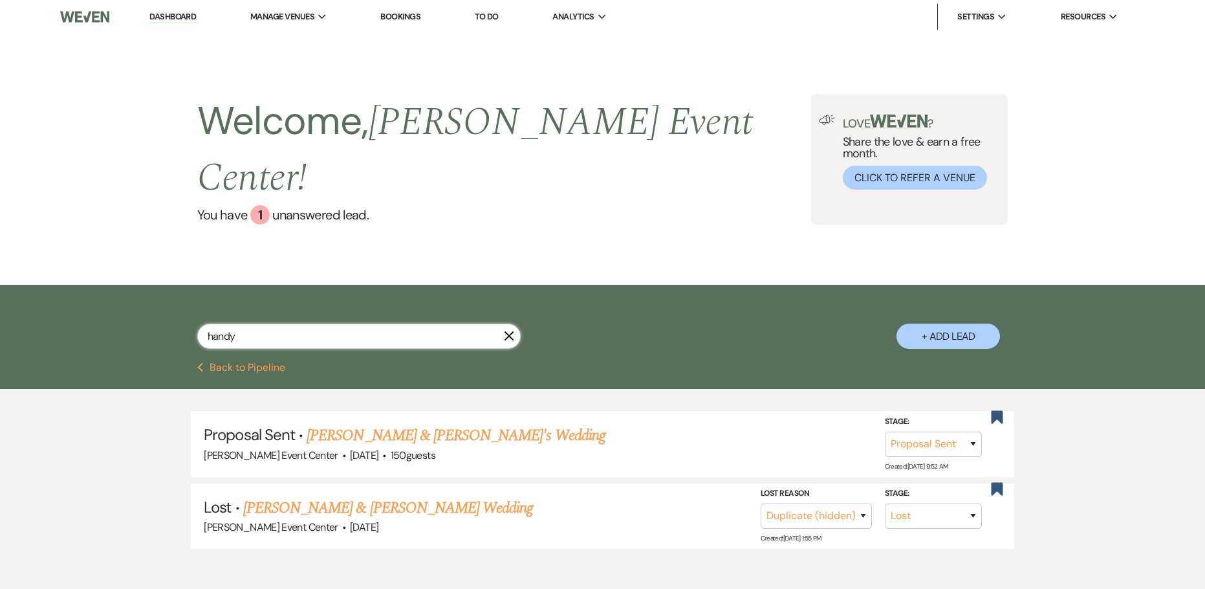
select select "2"
select select "8"
select select "2"
select select "4"
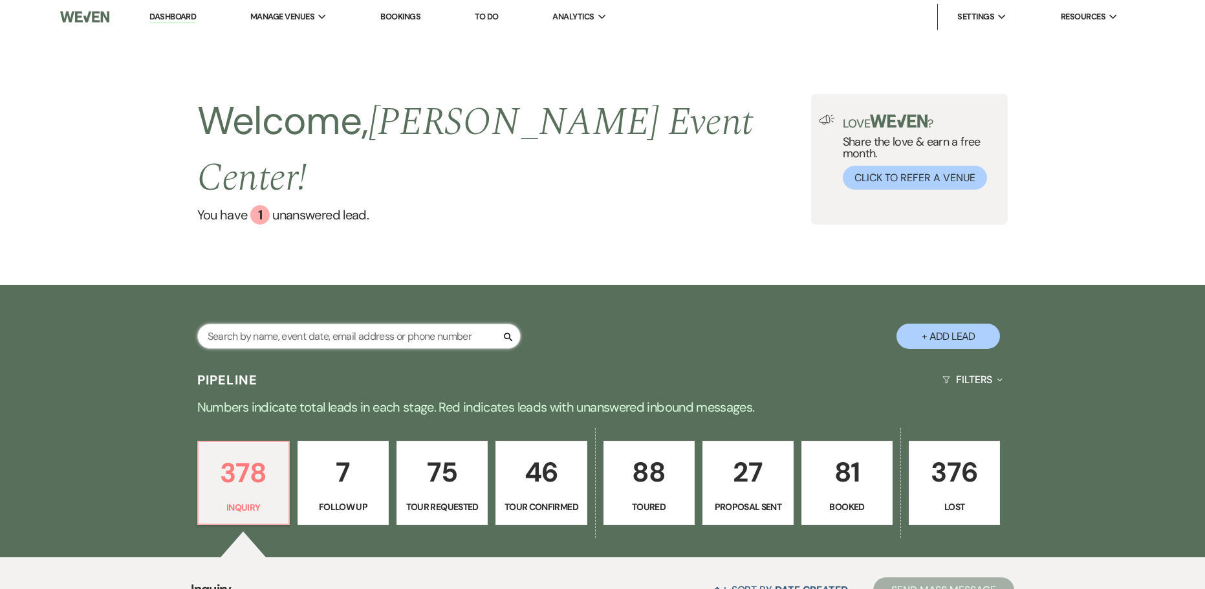
scroll to position [324, 0]
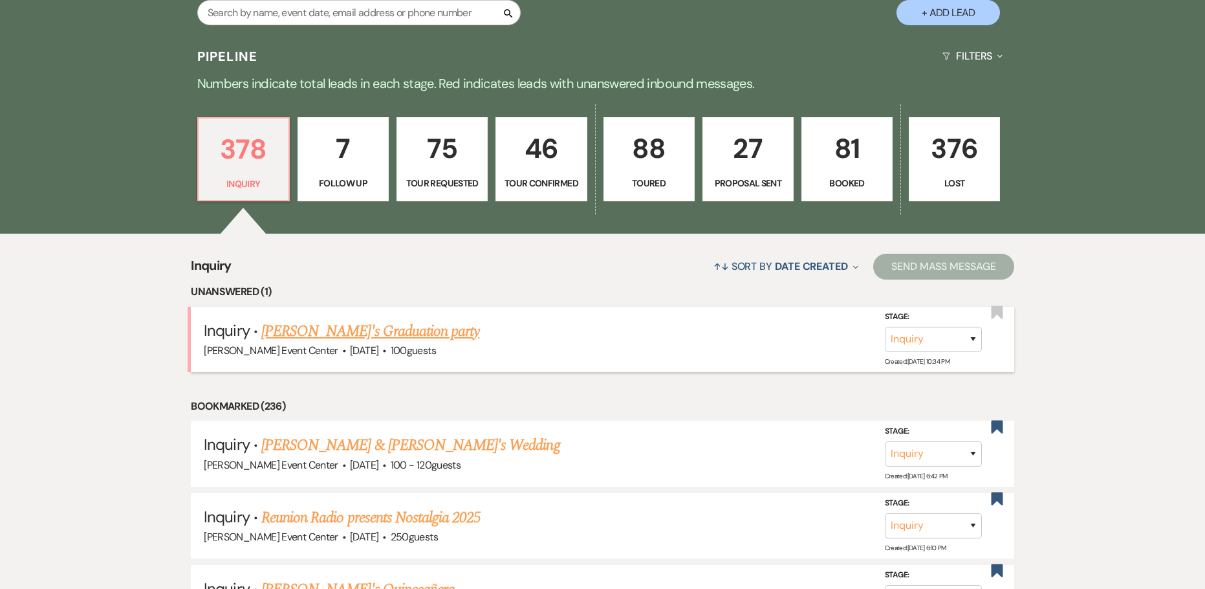
click at [281, 320] on link "[PERSON_NAME]'s Graduation party" at bounding box center [370, 331] width 218 height 23
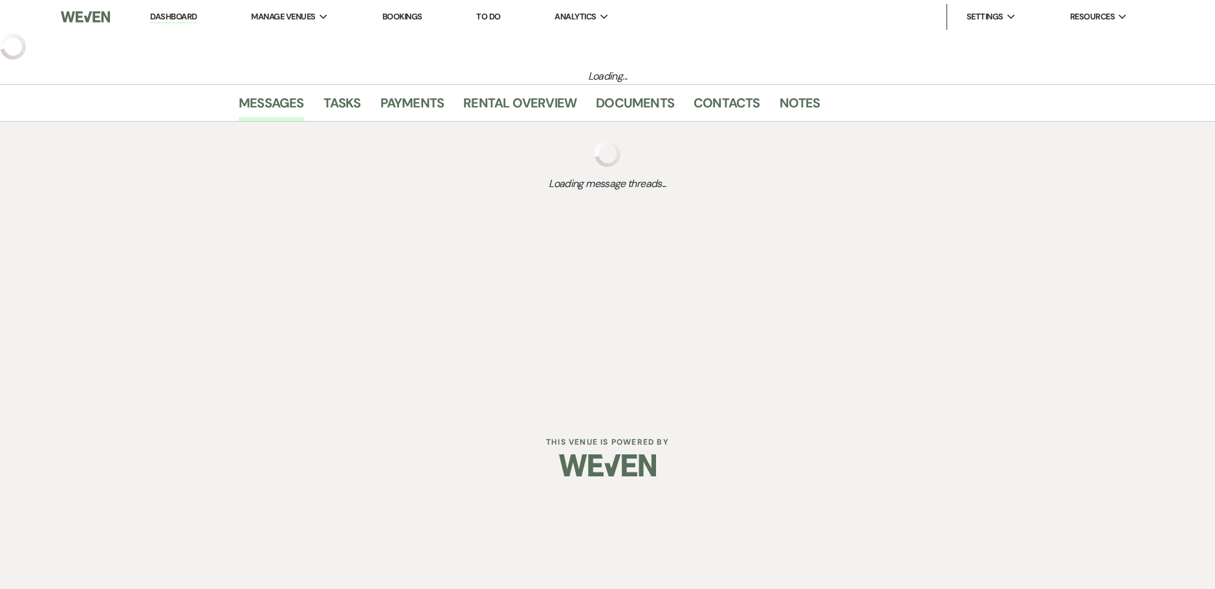
select select "5"
select select "13"
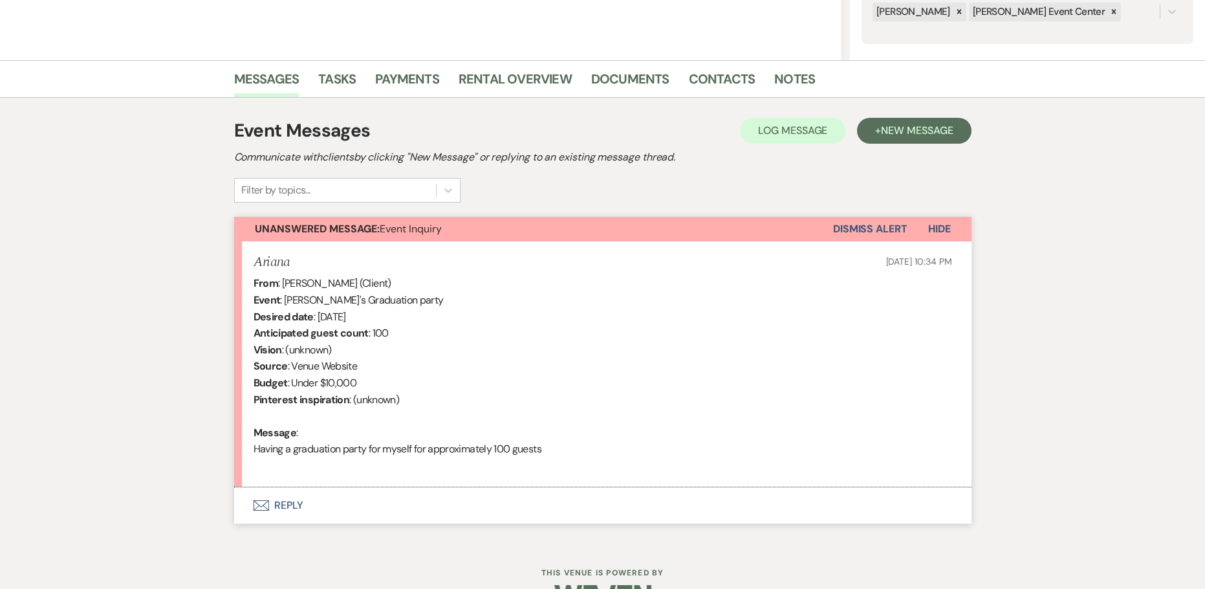
scroll to position [302, 0]
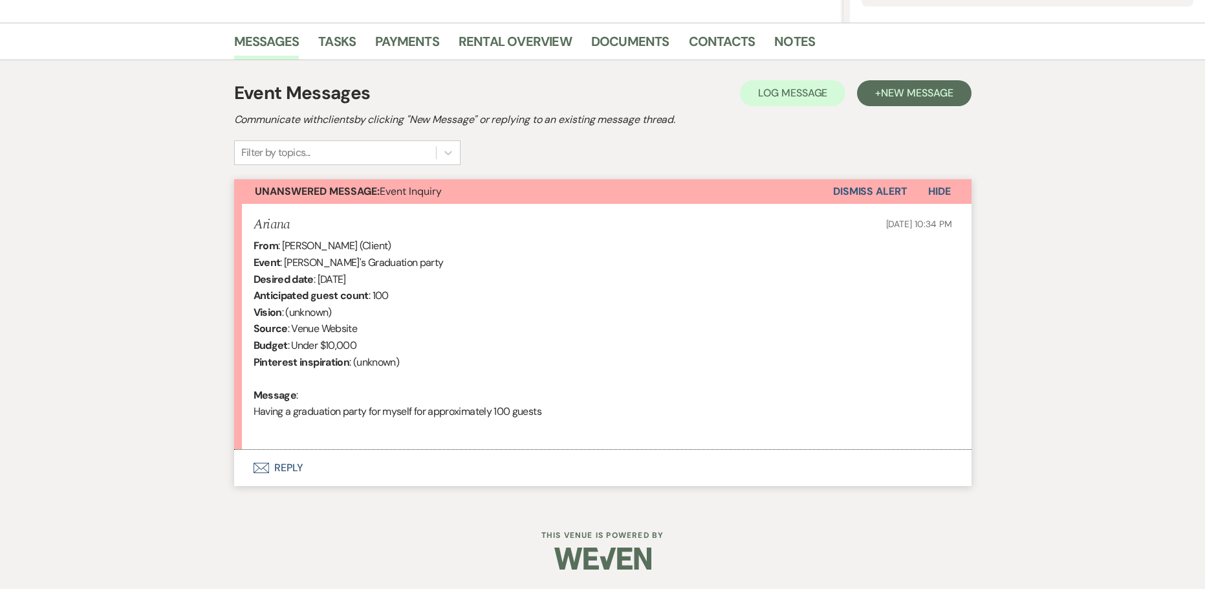
click at [288, 468] on button "Envelope Reply" at bounding box center [603, 468] width 738 height 36
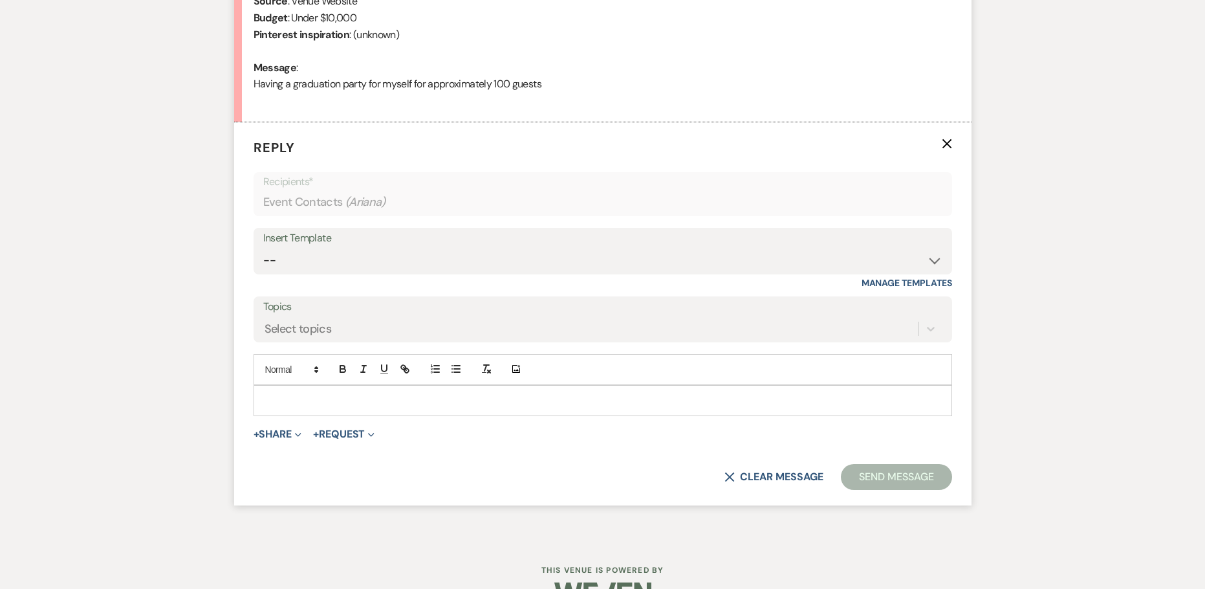
scroll to position [650, 0]
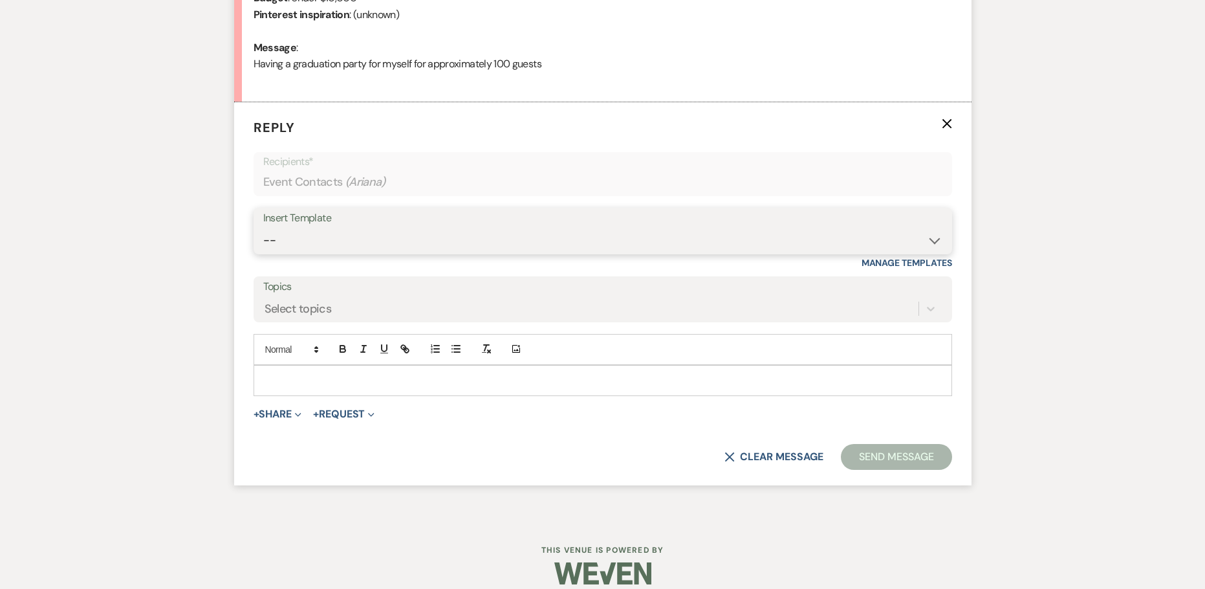
click at [378, 241] on select "-- Weven Planning Portal Introduction (Booked Events) Initial Inquiry Response …" at bounding box center [602, 240] width 679 height 25
select select "2976"
click at [263, 228] on select "-- Weven Planning Portal Introduction (Booked Events) Initial Inquiry Response …" at bounding box center [602, 240] width 679 height 25
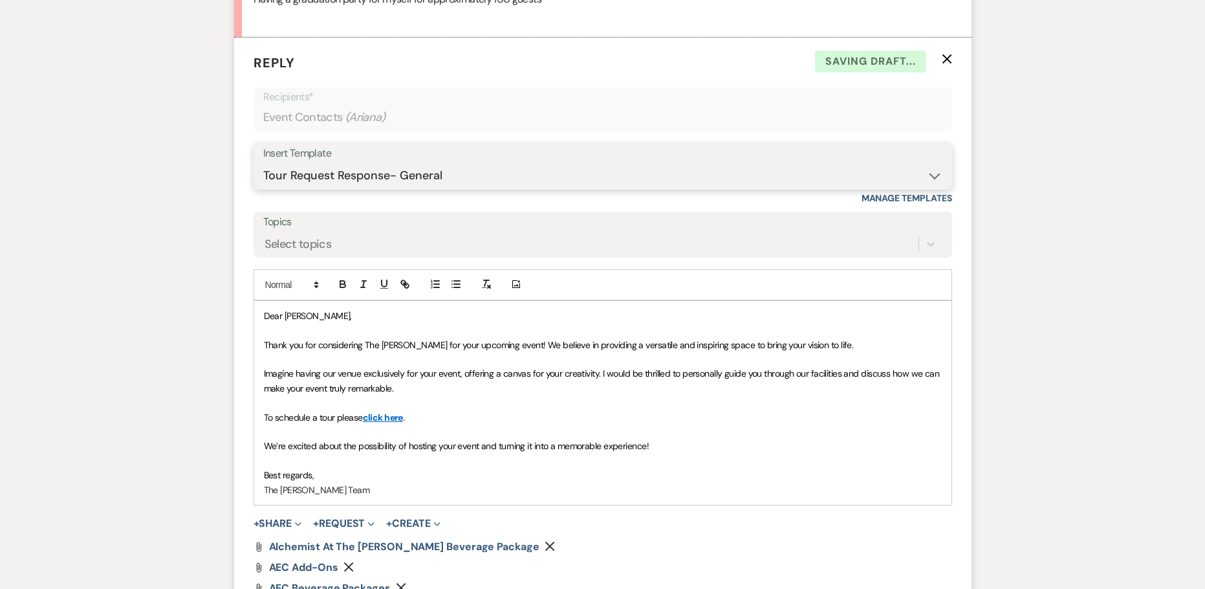
scroll to position [908, 0]
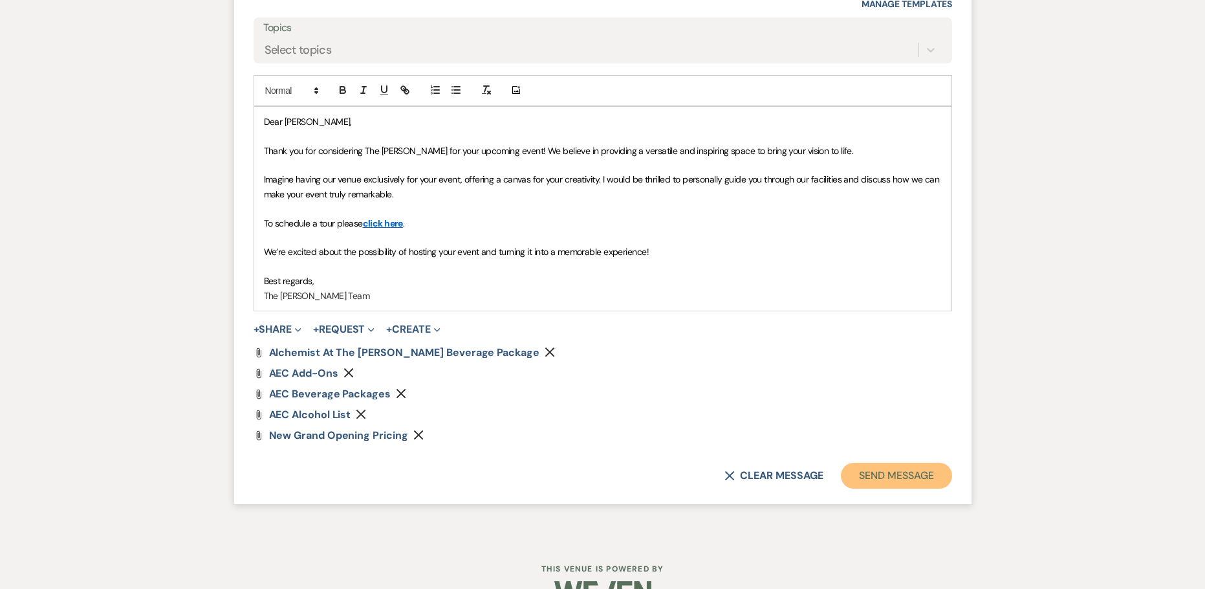
click at [882, 476] on button "Send Message" at bounding box center [896, 476] width 111 height 26
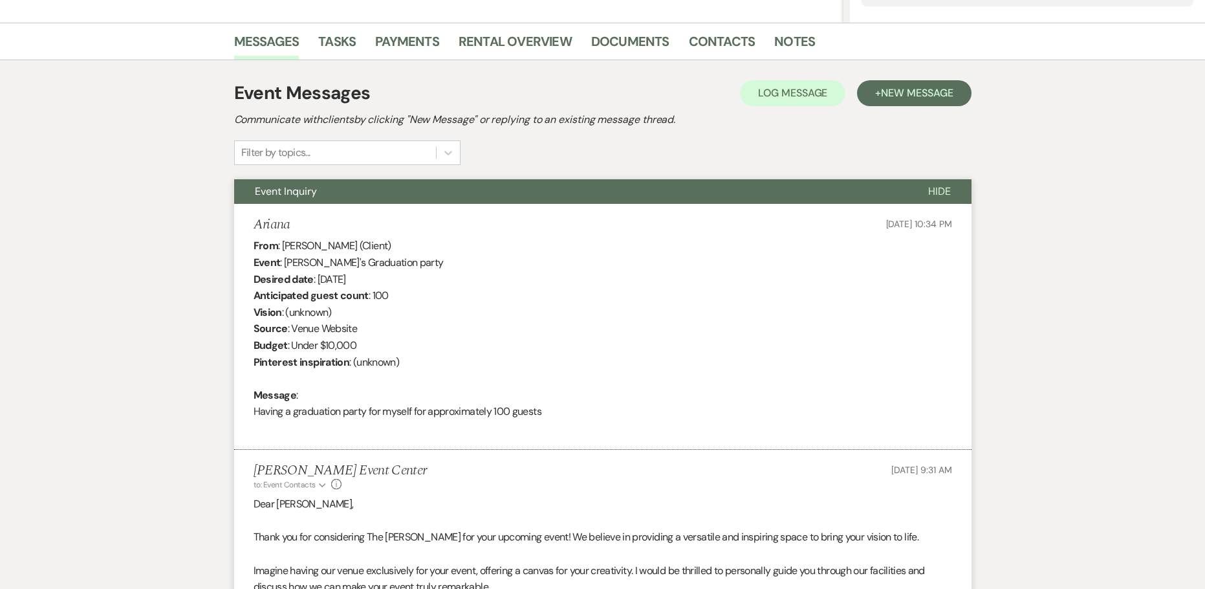
scroll to position [173, 0]
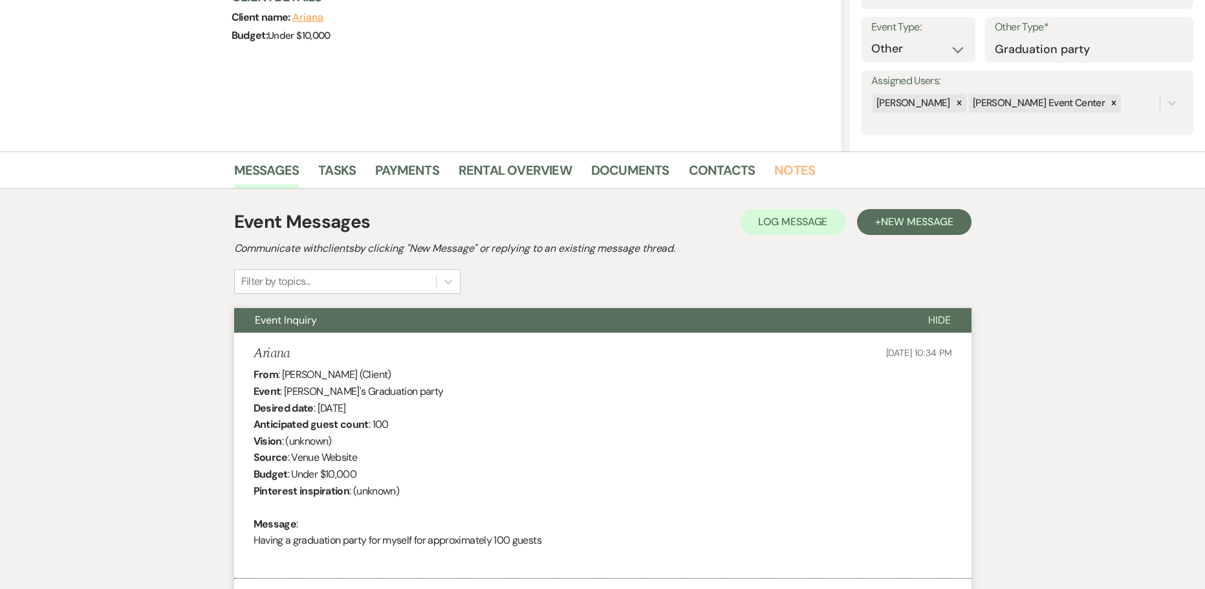
click at [789, 165] on link "Notes" at bounding box center [795, 174] width 41 height 28
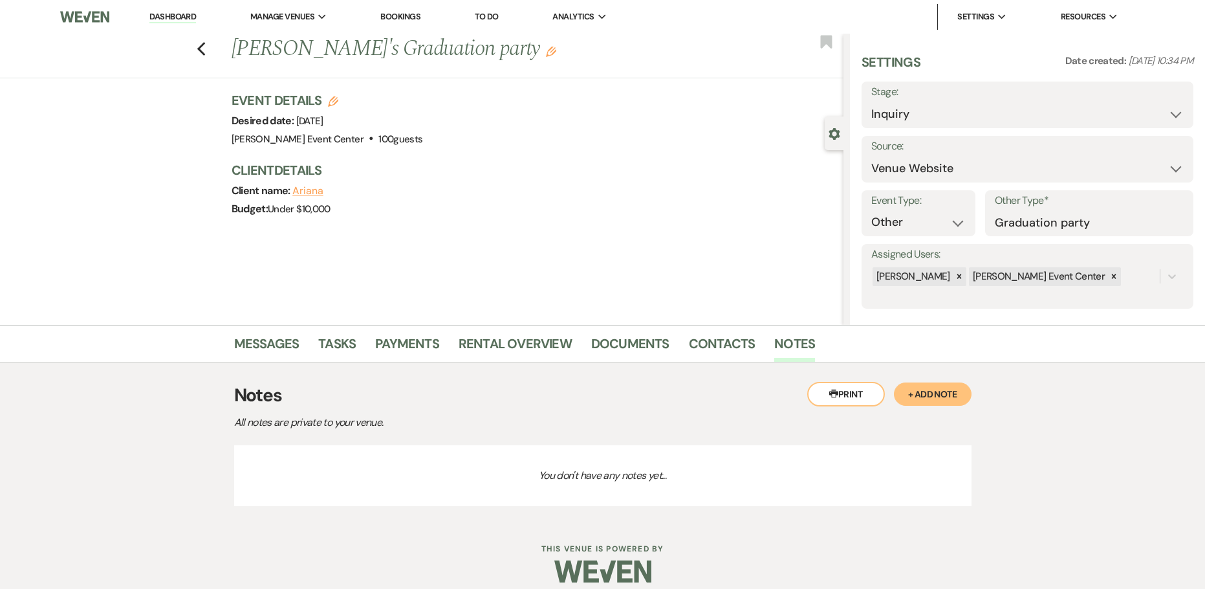
click at [935, 394] on button "+ Add Note" at bounding box center [933, 393] width 78 height 23
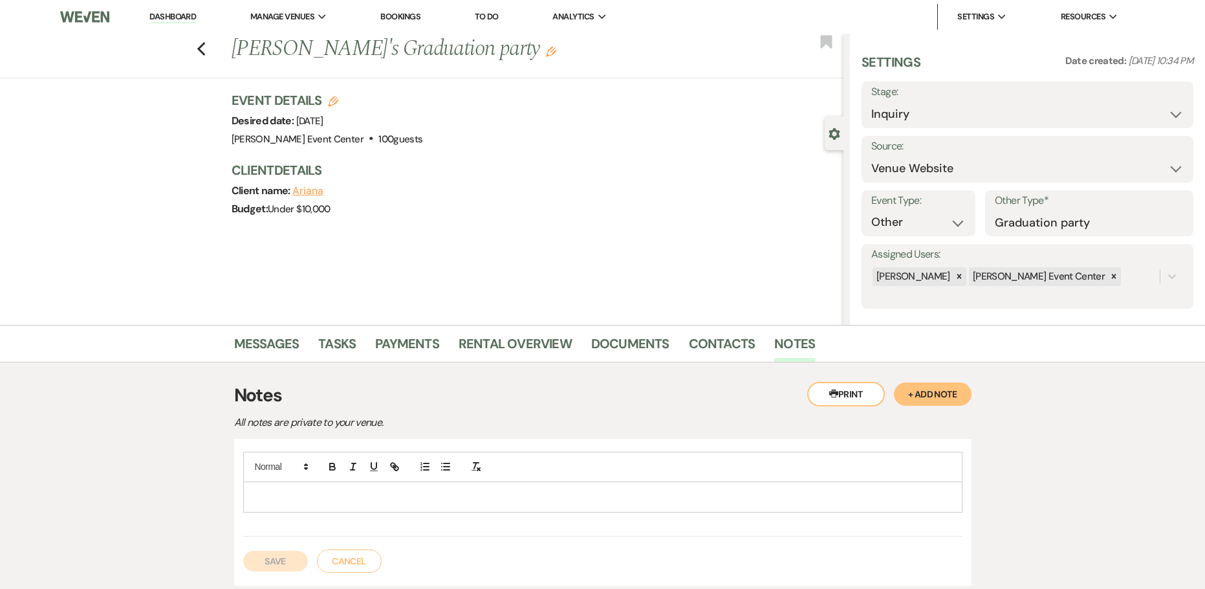
click at [278, 491] on p at bounding box center [603, 497] width 699 height 14
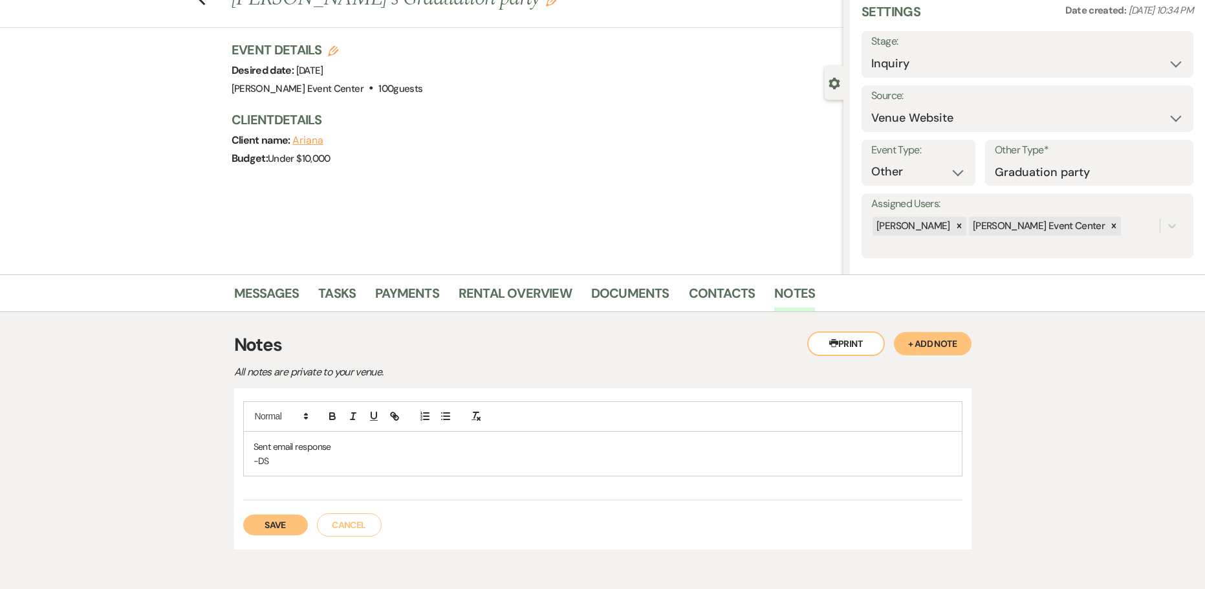
scroll to position [65, 0]
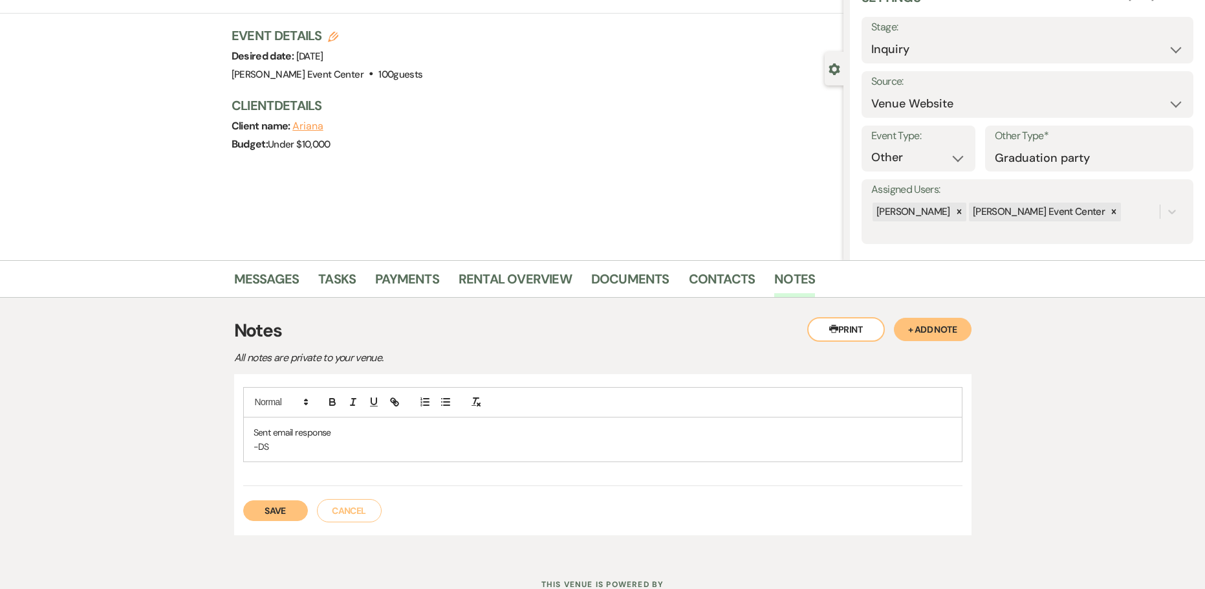
click at [283, 508] on button "Save" at bounding box center [275, 510] width 65 height 21
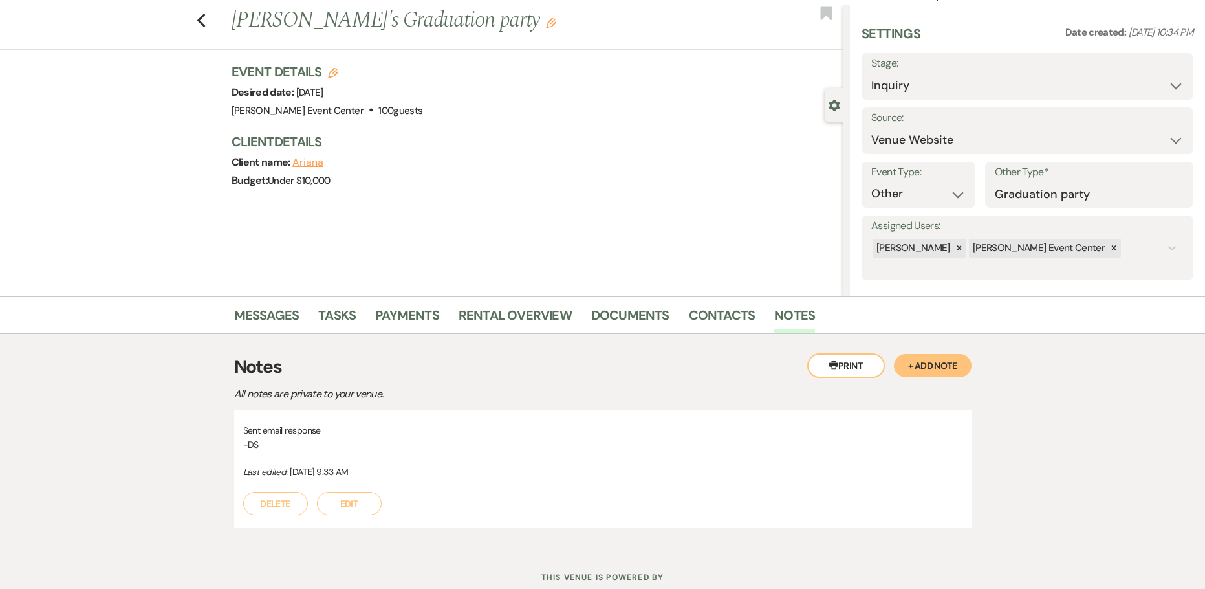
scroll to position [0, 0]
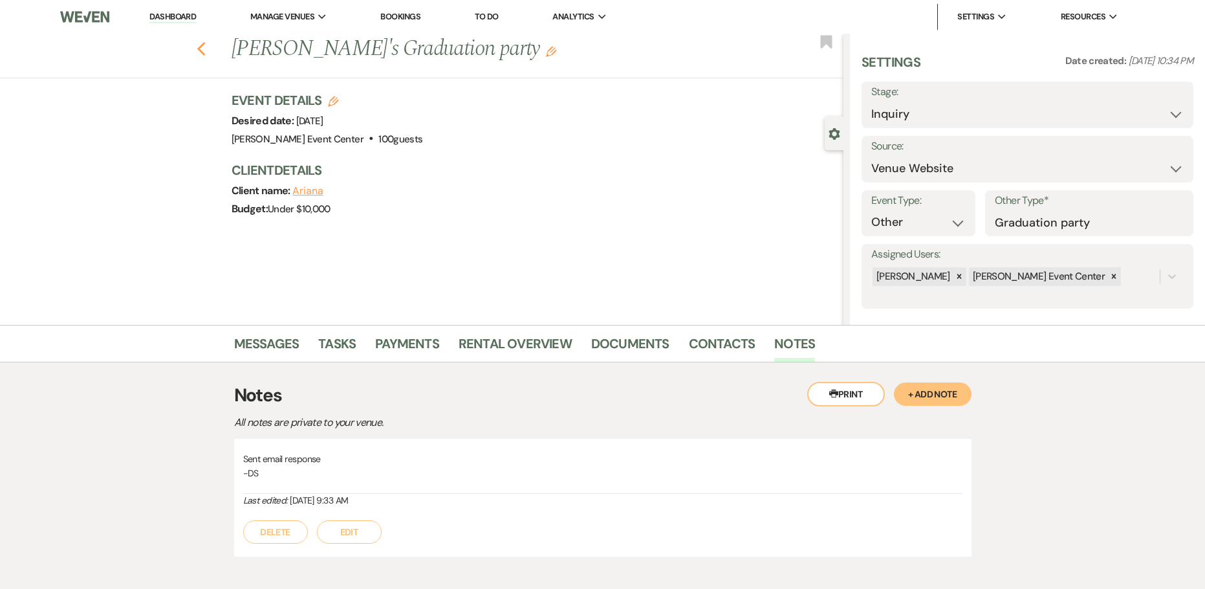
click at [206, 54] on icon "Previous" at bounding box center [202, 49] width 10 height 16
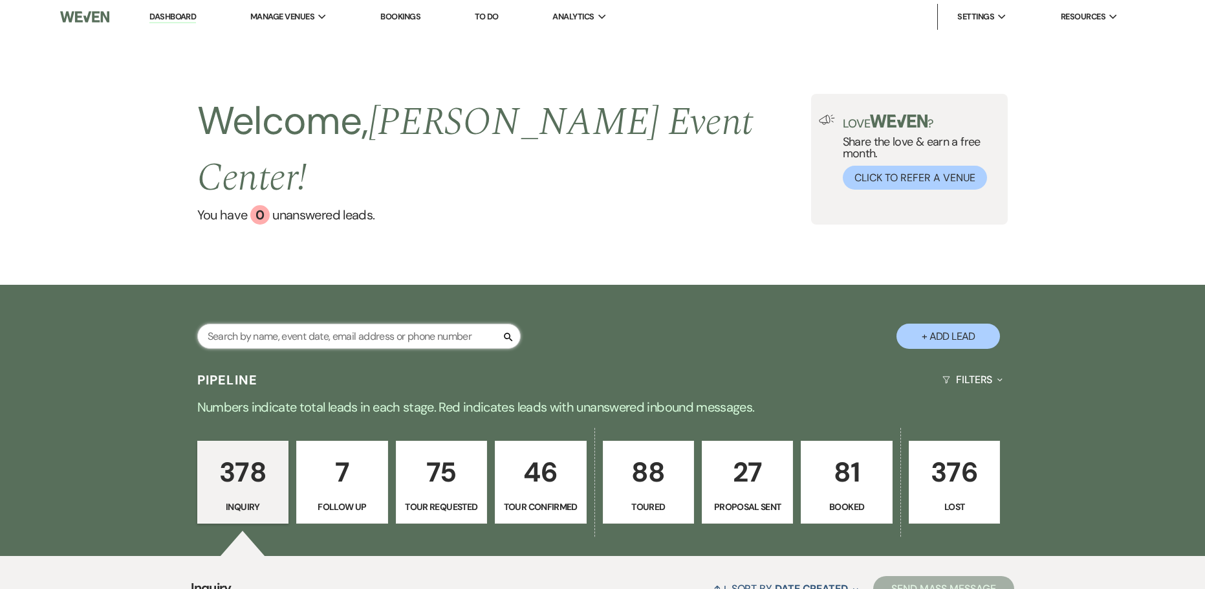
click at [305, 324] on input "text" at bounding box center [359, 336] width 324 height 25
type input "[PERSON_NAME]"
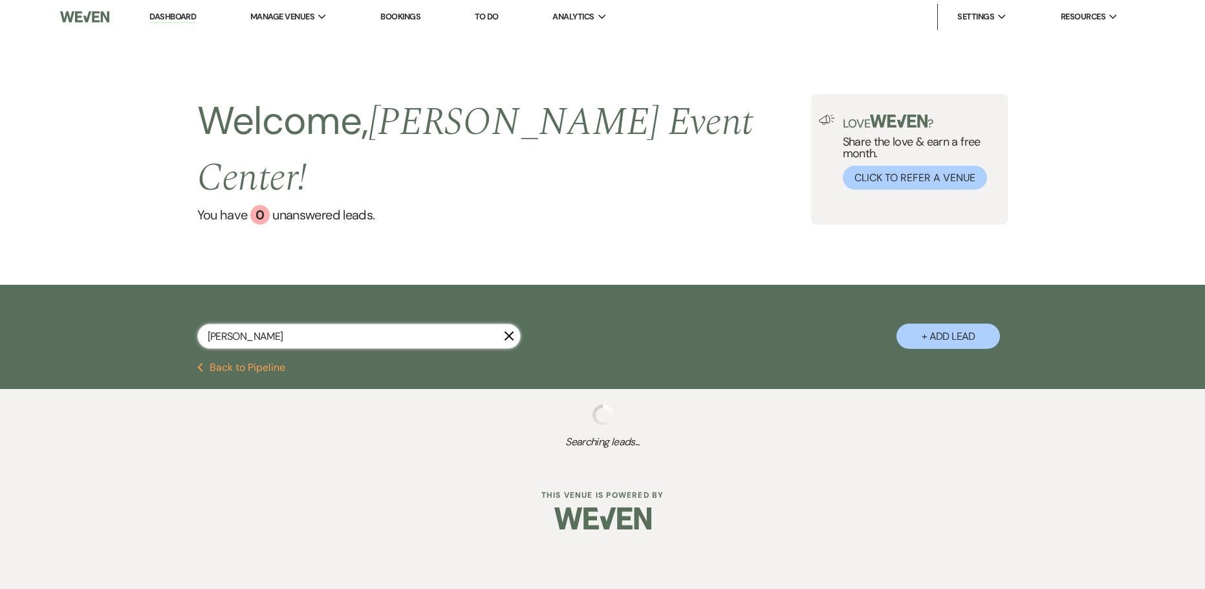
select select "6"
select select "8"
select select "5"
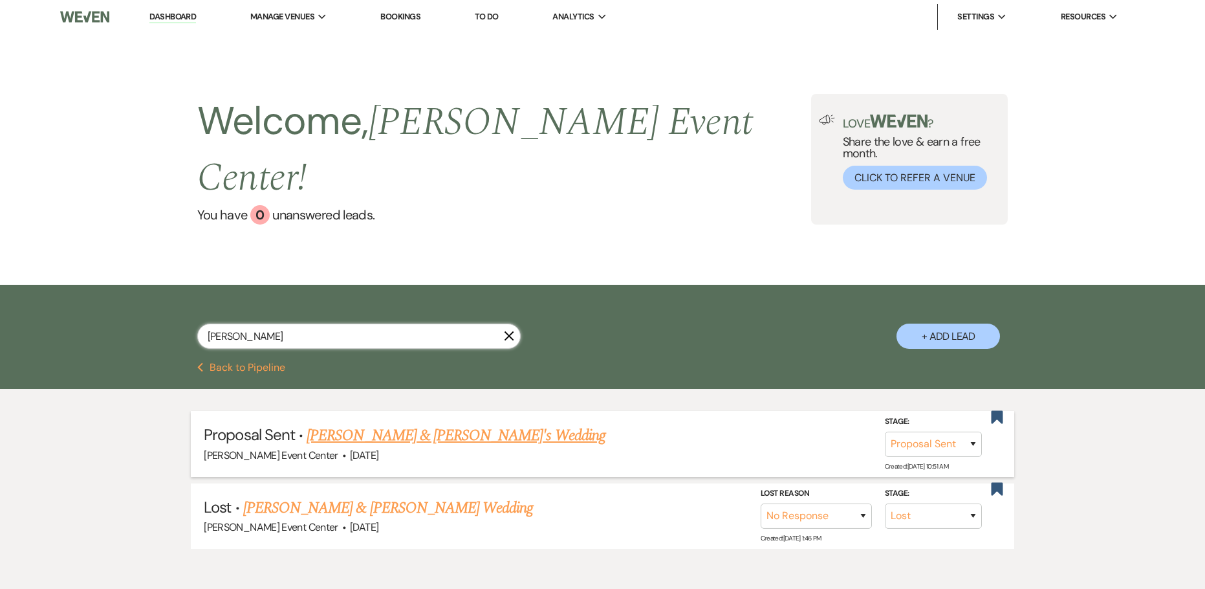
type input "[PERSON_NAME]"
click at [372, 424] on link "[PERSON_NAME] & [PERSON_NAME]'s Wedding" at bounding box center [456, 435] width 299 height 23
select select "6"
select select "5"
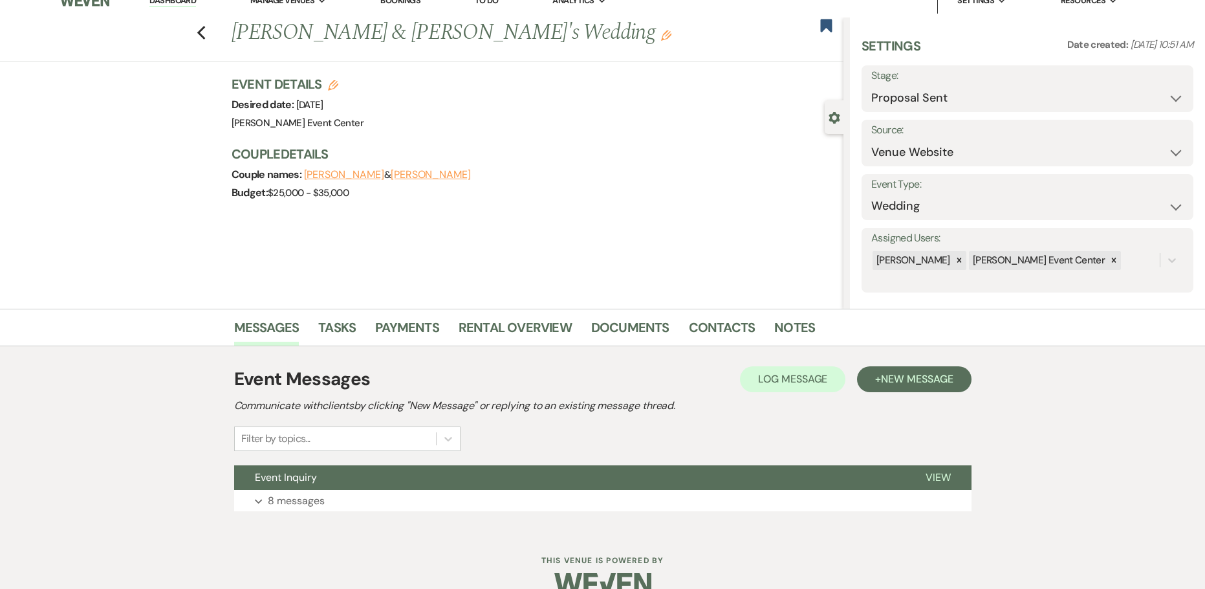
scroll to position [41, 0]
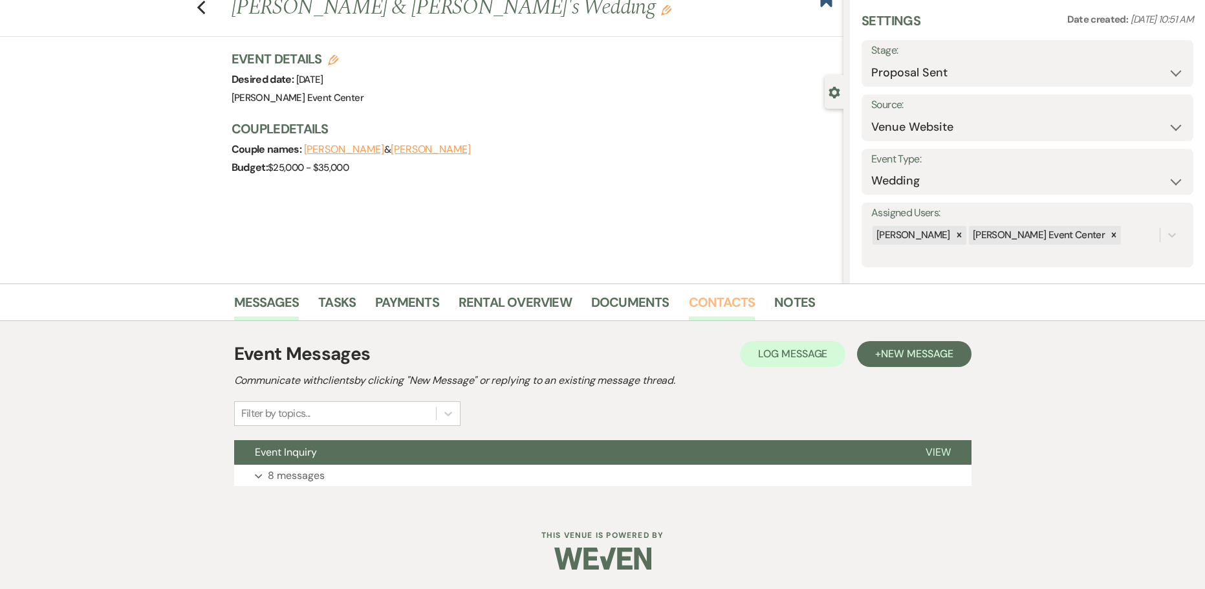
click at [704, 302] on link "Contacts" at bounding box center [722, 306] width 67 height 28
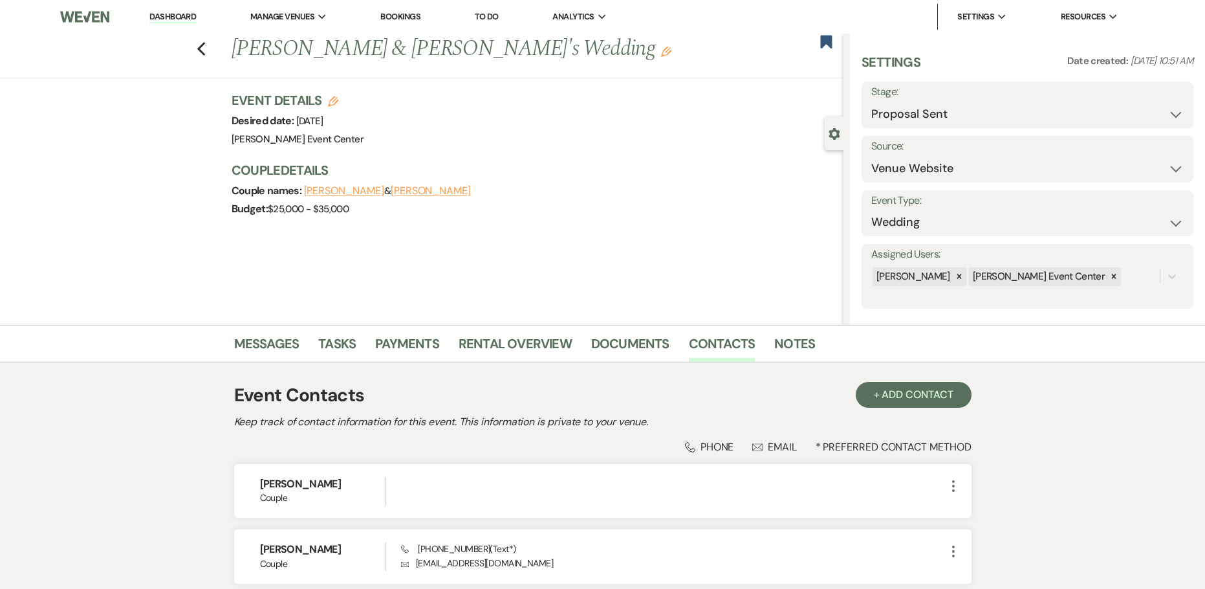
click at [335, 102] on icon "Edit" at bounding box center [333, 101] width 10 height 10
select select "754"
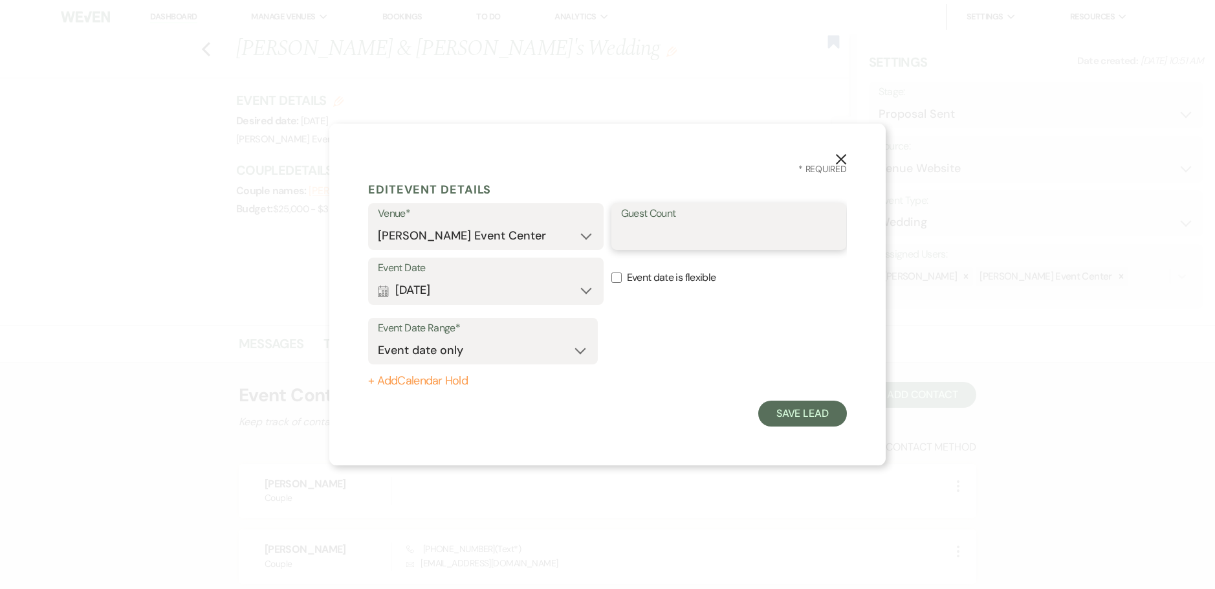
click at [683, 225] on input "Guest Count" at bounding box center [729, 235] width 216 height 25
type input "150"
drag, startPoint x: 805, startPoint y: 410, endPoint x: 805, endPoint y: 417, distance: 7.1
click at [805, 415] on button "Save Lead" at bounding box center [802, 414] width 89 height 26
